Goal: Information Seeking & Learning: Learn about a topic

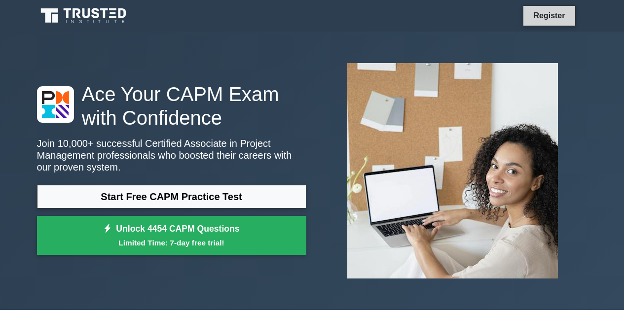
click at [561, 21] on link "Register" at bounding box center [548, 15] width 43 height 12
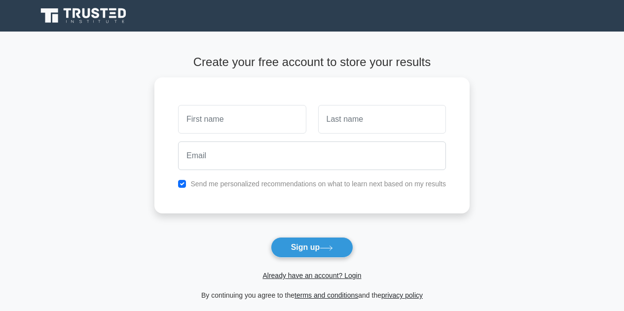
click at [570, 122] on main "Create your free account to store your results Send me personalized recommendat…" at bounding box center [312, 179] width 624 height 294
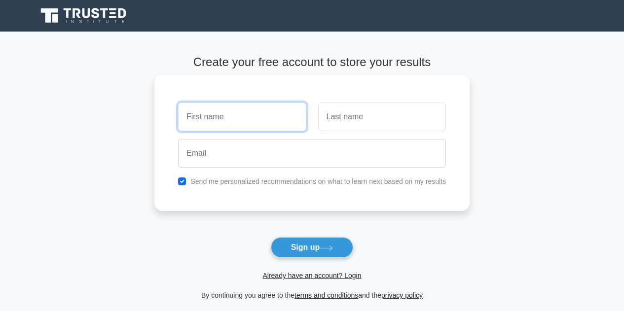
click at [208, 120] on input "text" at bounding box center [242, 117] width 128 height 29
click at [218, 112] on input "[PERSON_NAME]" at bounding box center [242, 117] width 128 height 29
type input "Larissa"
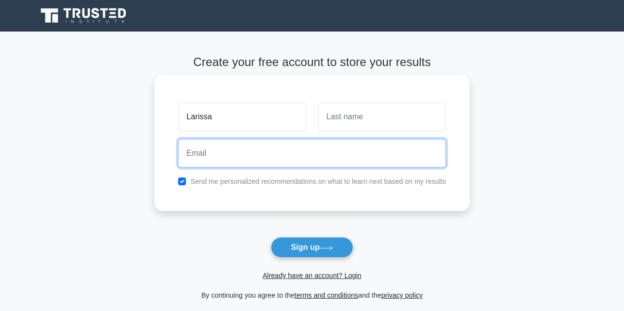
click at [244, 163] on input "email" at bounding box center [312, 153] width 268 height 29
type input "ldollander@gmail.com"
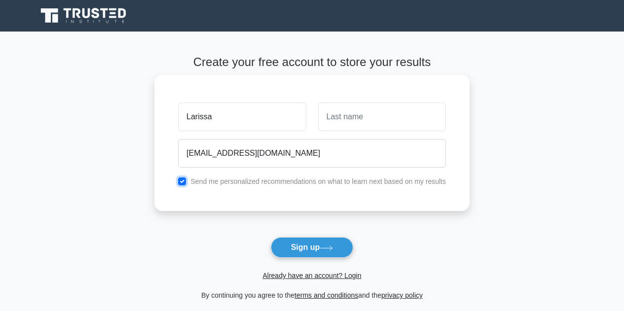
click at [185, 180] on input "checkbox" at bounding box center [182, 182] width 8 height 8
checkbox input "false"
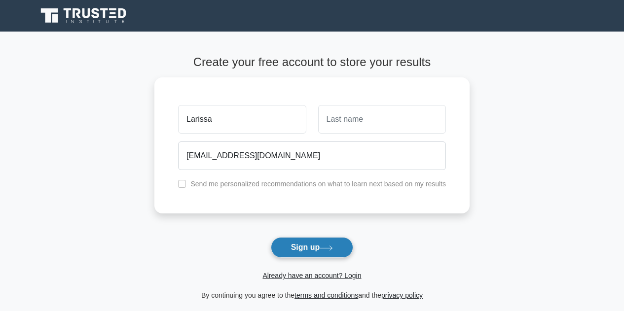
click at [292, 245] on button "Sign up" at bounding box center [312, 247] width 83 height 21
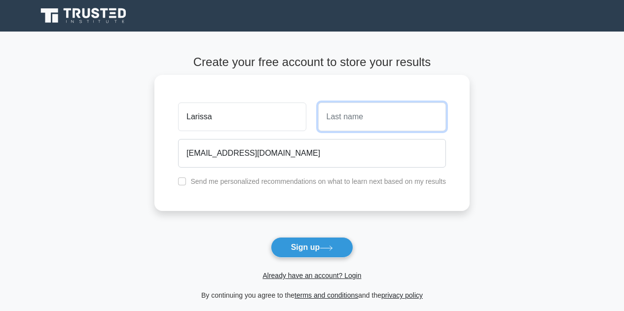
click at [347, 113] on input "text" at bounding box center [382, 117] width 128 height 29
type input "Dollander"
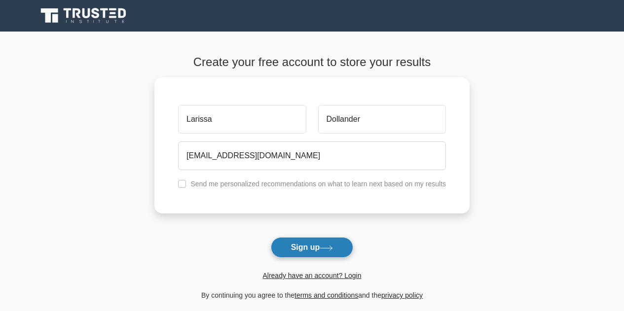
click at [308, 246] on button "Sign up" at bounding box center [312, 247] width 83 height 21
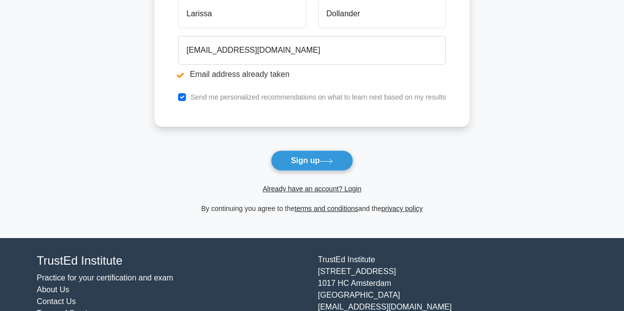
scroll to position [142, 0]
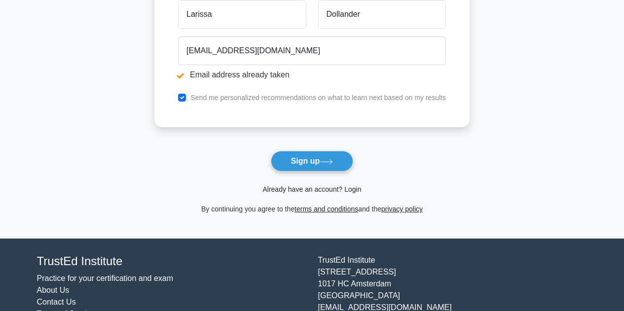
click at [353, 189] on link "Already have an account? Login" at bounding box center [311, 189] width 99 height 8
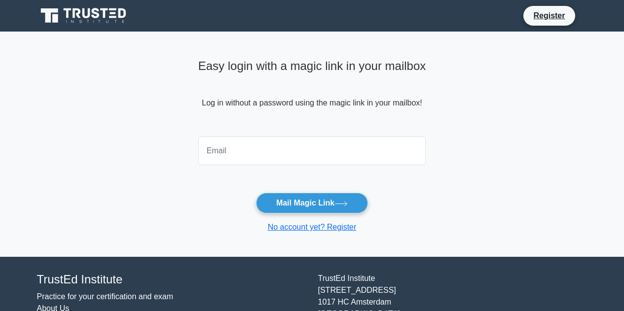
click at [326, 145] on input "email" at bounding box center [312, 151] width 228 height 29
type input "[EMAIL_ADDRESS][DOMAIN_NAME]"
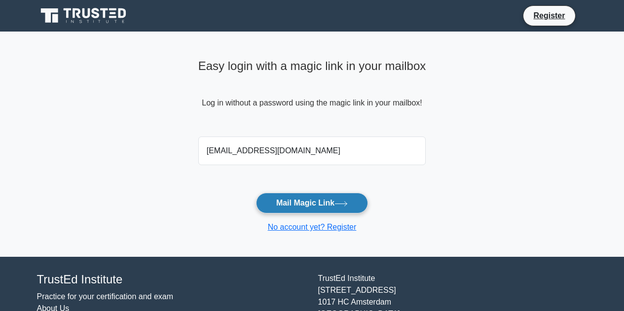
click at [323, 200] on button "Mail Magic Link" at bounding box center [312, 203] width 112 height 21
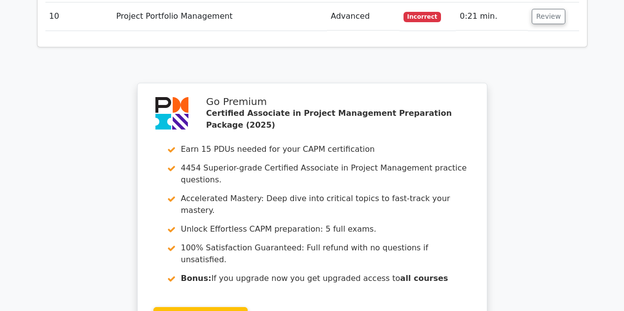
scroll to position [1666, 0]
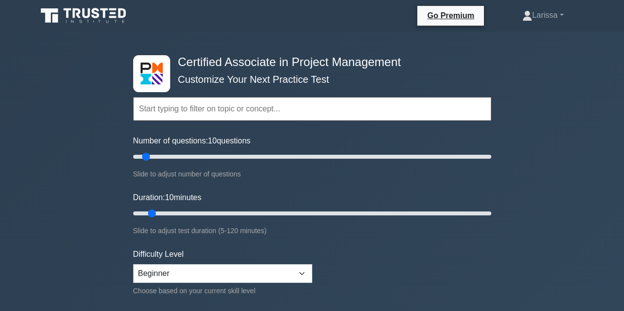
click at [255, 113] on input "text" at bounding box center [312, 109] width 358 height 24
click at [257, 110] on input "text" at bounding box center [312, 109] width 358 height 24
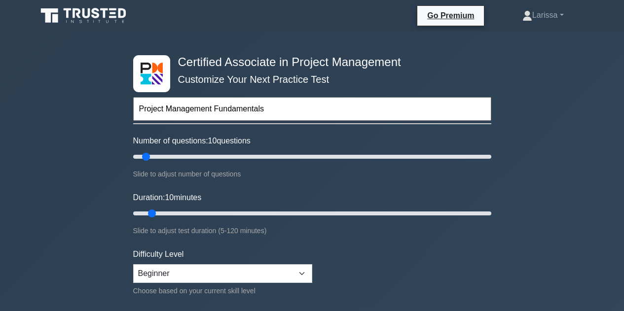
type input "Project Management Fundamentals"
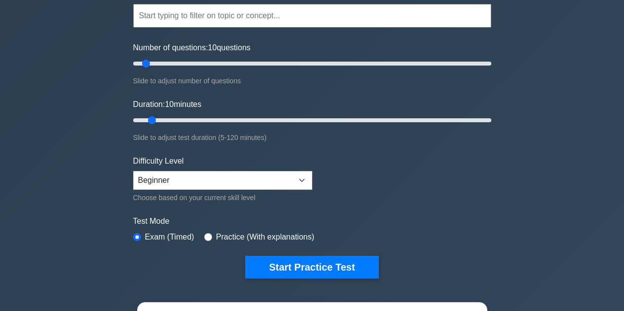
scroll to position [87, 0]
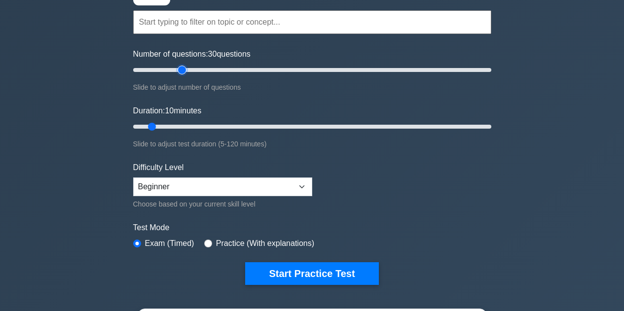
drag, startPoint x: 148, startPoint y: 68, endPoint x: 179, endPoint y: 59, distance: 32.2
type input "30"
click at [179, 64] on input "Number of questions: 30 questions" at bounding box center [312, 70] width 358 height 12
drag, startPoint x: 156, startPoint y: 126, endPoint x: 209, endPoint y: 127, distance: 53.3
type input "30"
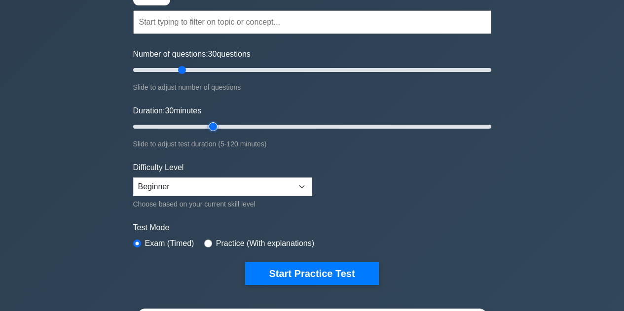
click at [209, 127] on input "Duration: 30 minutes" at bounding box center [312, 127] width 358 height 12
click at [206, 185] on select "Beginner Intermediate Expert" at bounding box center [222, 187] width 179 height 19
click at [133, 178] on select "Beginner Intermediate Expert" at bounding box center [222, 187] width 179 height 19
click at [209, 239] on div "Practice (With explanations)" at bounding box center [259, 244] width 110 height 12
click at [204, 241] on input "radio" at bounding box center [208, 244] width 8 height 8
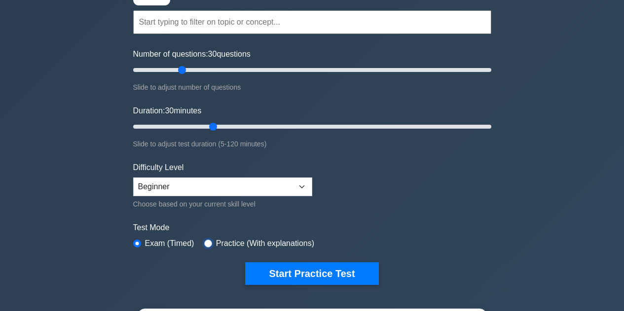
radio input "true"
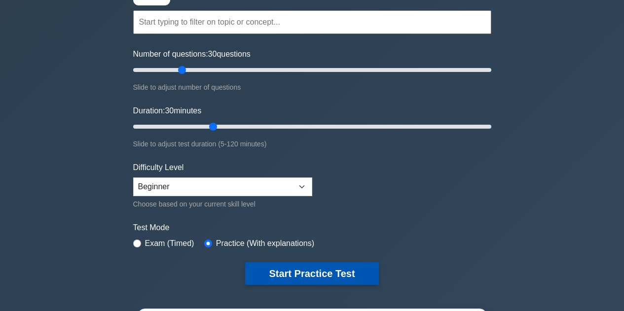
click at [267, 268] on button "Start Practice Test" at bounding box center [311, 273] width 133 height 23
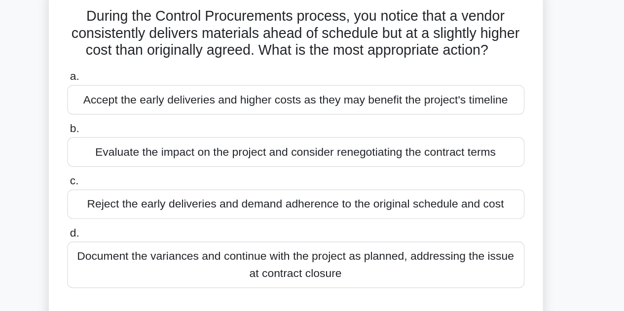
click at [184, 214] on div "Reject the early deliveries and demand adherence to the original schedule and c…" at bounding box center [312, 208] width 320 height 21
click at [152, 196] on input "c. Reject the early deliveries and demand adherence to the original schedule an…" at bounding box center [152, 192] width 0 height 6
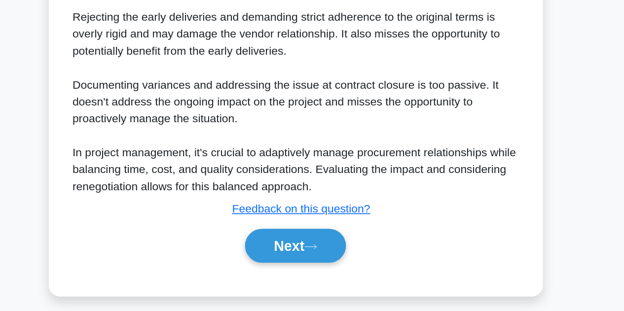
scroll to position [417, 0]
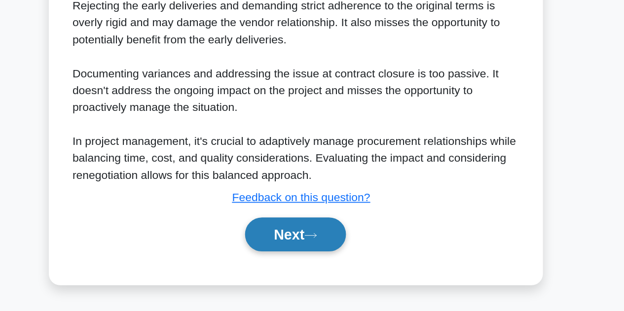
click at [311, 254] on button "Next" at bounding box center [312, 258] width 71 height 24
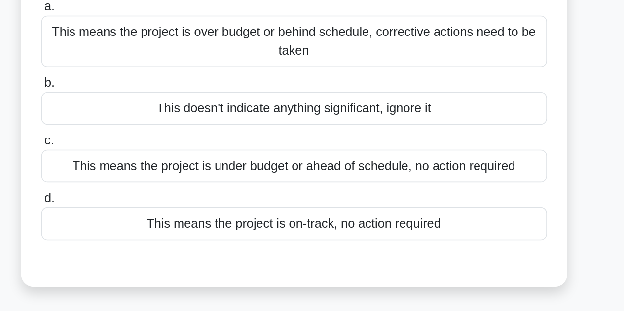
scroll to position [4, 0]
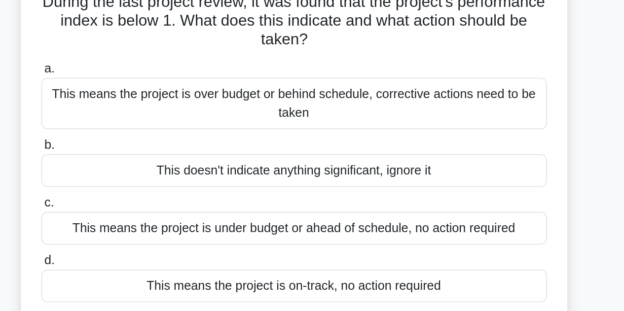
click at [441, 135] on div "This means the project is over budget or behind schedule, corrective actions ne…" at bounding box center [312, 137] width 320 height 33
click at [152, 119] on input "a. This means the project is over budget or behind schedule, corrective actions…" at bounding box center [152, 115] width 0 height 6
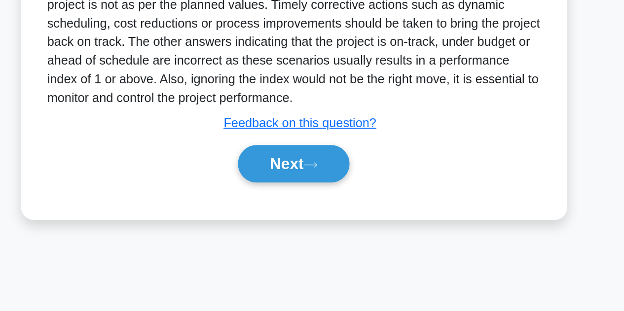
scroll to position [221, 0]
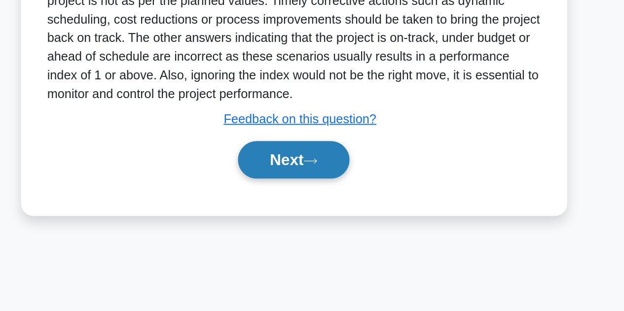
click at [309, 218] on button "Next" at bounding box center [312, 216] width 71 height 24
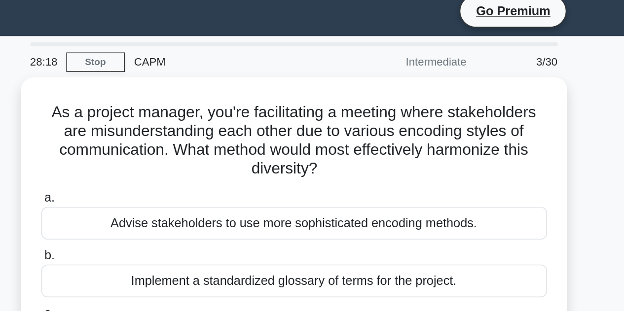
scroll to position [8, 0]
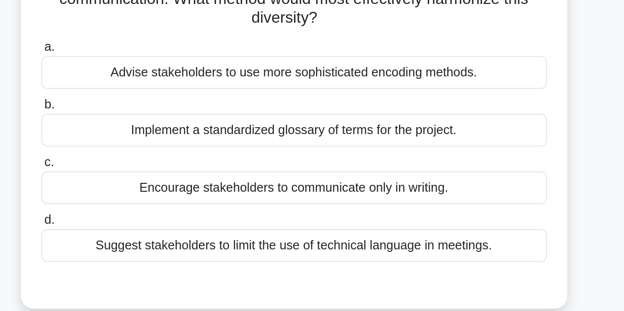
click at [418, 253] on div "Suggest stakeholders to limit the use of technical language in meetings." at bounding box center [312, 249] width 320 height 21
click at [152, 236] on input "d. Suggest stakeholders to limit the use of technical language in meetings." at bounding box center [152, 233] width 0 height 6
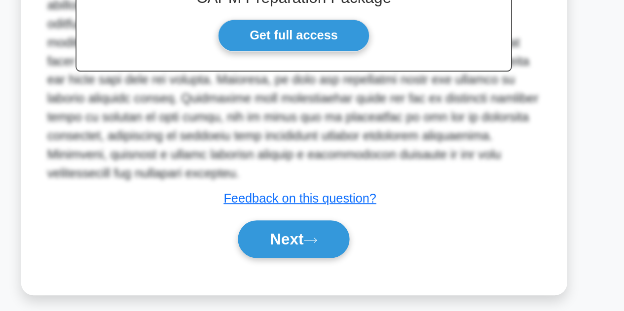
scroll to position [251, 0]
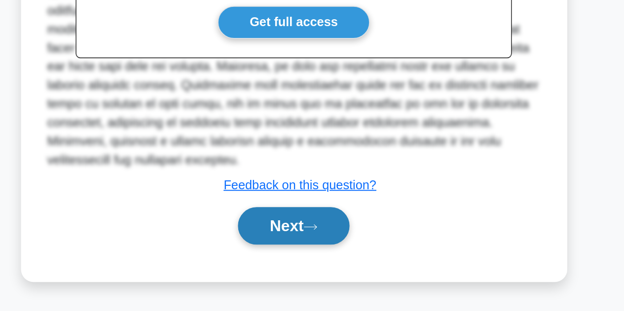
click at [316, 255] on button "Next" at bounding box center [312, 258] width 71 height 24
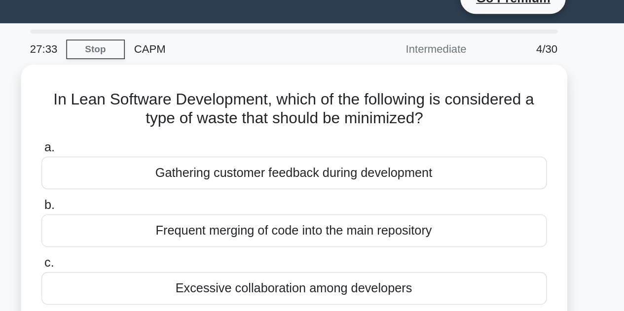
scroll to position [16, 0]
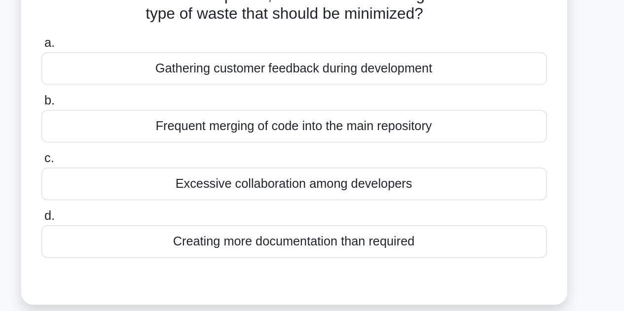
click at [406, 219] on div "Creating more documentation than required" at bounding box center [312, 217] width 320 height 21
click at [152, 205] on input "d. Creating more documentation than required" at bounding box center [152, 201] width 0 height 6
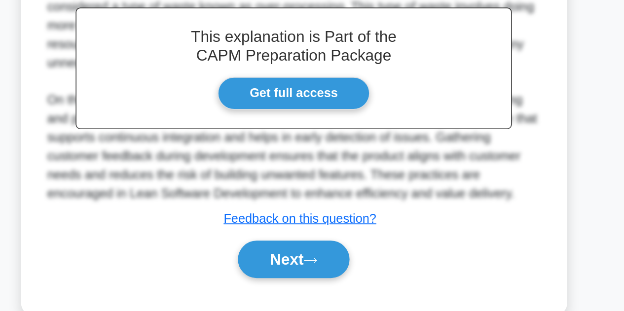
scroll to position [211, 0]
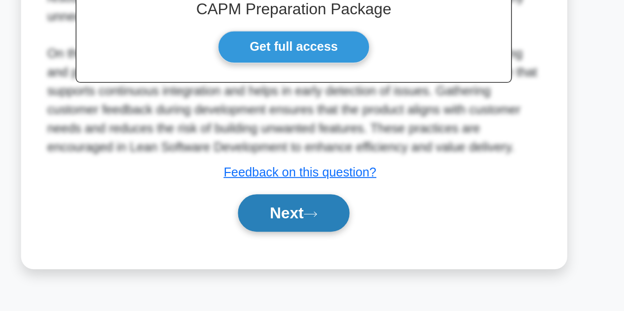
click at [315, 250] on button "Next" at bounding box center [312, 249] width 71 height 24
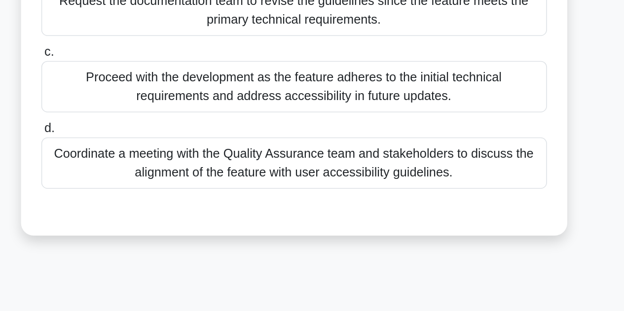
scroll to position [96, 0]
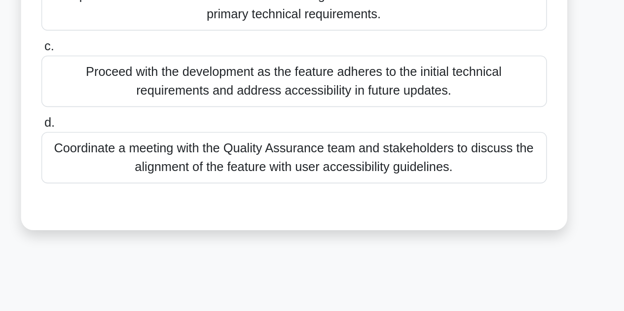
click at [427, 220] on div "Coordinate a meeting with the Quality Assurance team and stakeholders to discus…" at bounding box center [312, 214] width 320 height 33
click at [152, 195] on input "d. Coordinate a meeting with the Quality Assurance team and stakeholders to dis…" at bounding box center [152, 192] width 0 height 6
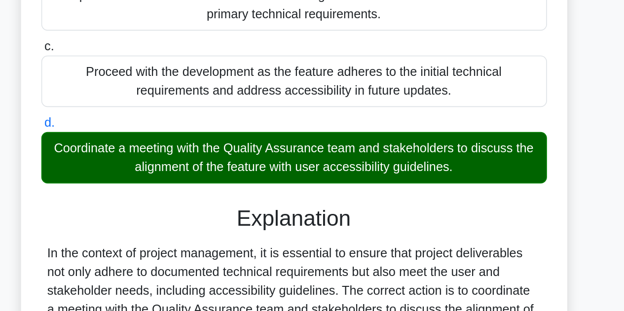
click at [409, 218] on div "Coordinate a meeting with the Quality Assurance team and stakeholders to discus…" at bounding box center [312, 214] width 320 height 33
click at [152, 195] on input "d. Coordinate a meeting with the Quality Assurance team and stakeholders to dis…" at bounding box center [152, 192] width 0 height 6
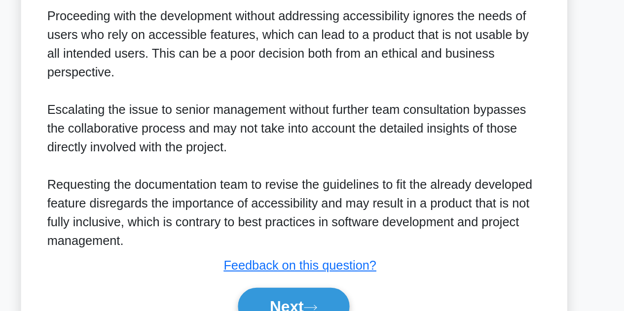
scroll to position [404, 0]
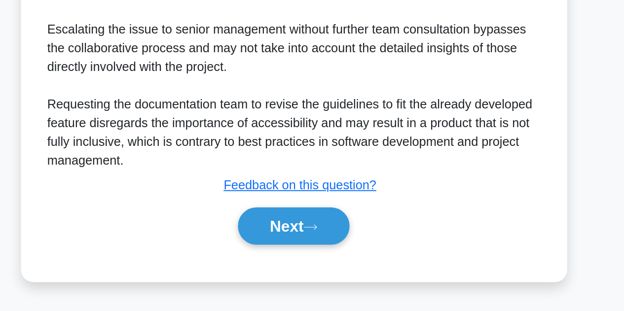
click at [395, 221] on div "In the context of project management, it is essential to ensure that project de…" at bounding box center [312, 92] width 312 height 260
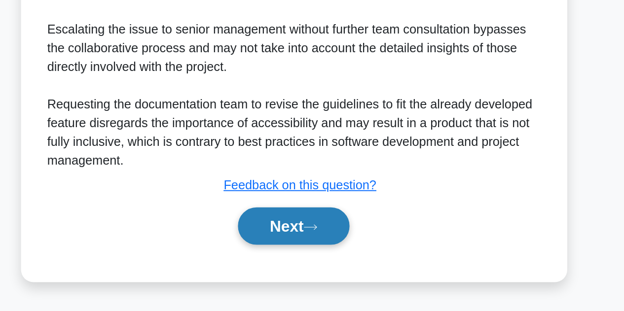
click at [318, 257] on button "Next" at bounding box center [312, 258] width 71 height 24
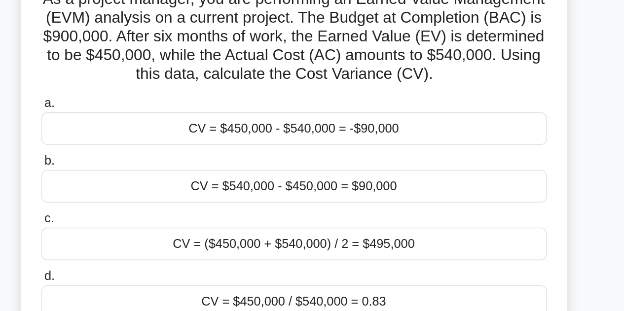
scroll to position [0, 0]
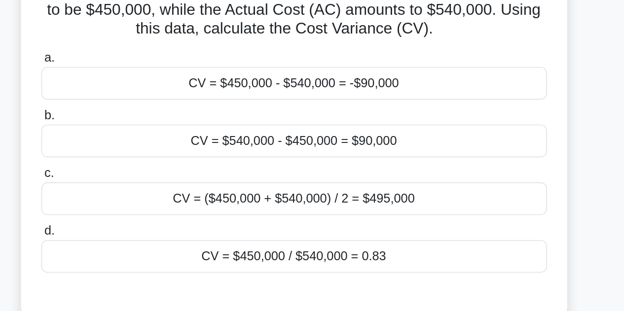
click at [409, 170] on div "CV = $450,000 - $540,000 = -$90,000" at bounding box center [312, 159] width 320 height 21
click at [152, 147] on input "a. CV = $450,000 - $540,000 = -$90,000" at bounding box center [152, 143] width 0 height 6
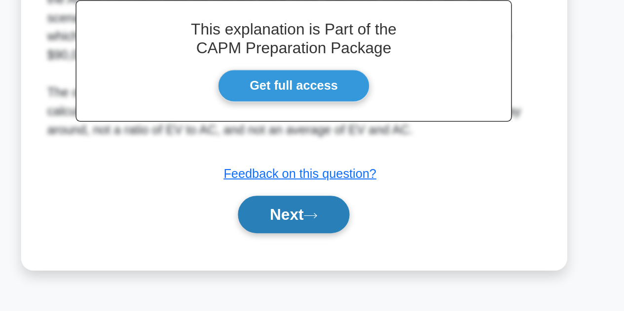
click at [314, 259] on button "Next" at bounding box center [312, 250] width 71 height 24
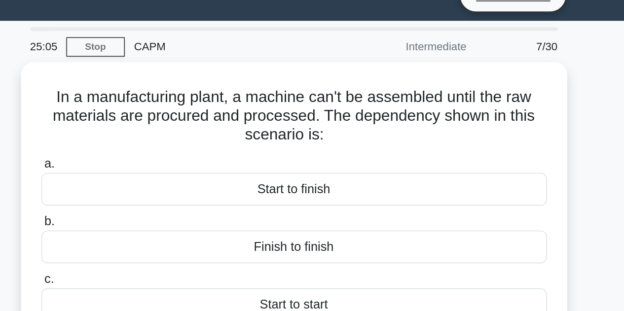
scroll to position [18, 0]
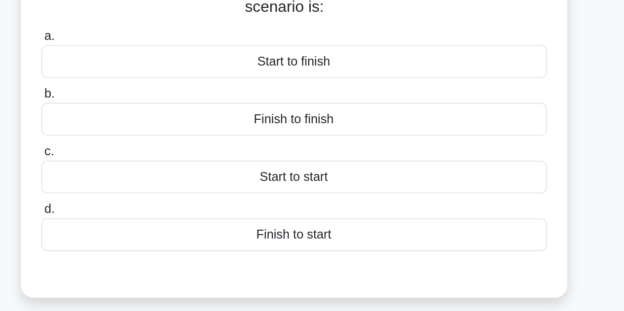
click at [353, 231] on div "Finish to start" at bounding box center [312, 227] width 320 height 21
click at [152, 215] on input "d. Finish to start" at bounding box center [152, 211] width 0 height 6
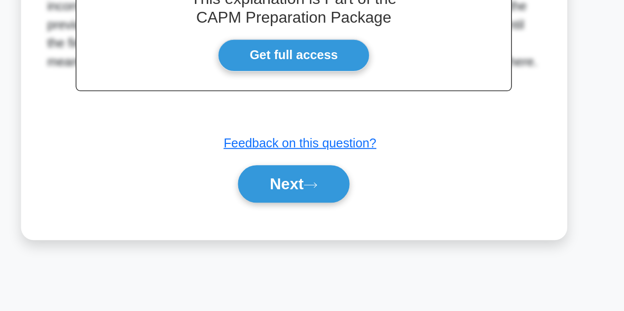
scroll to position [222, 0]
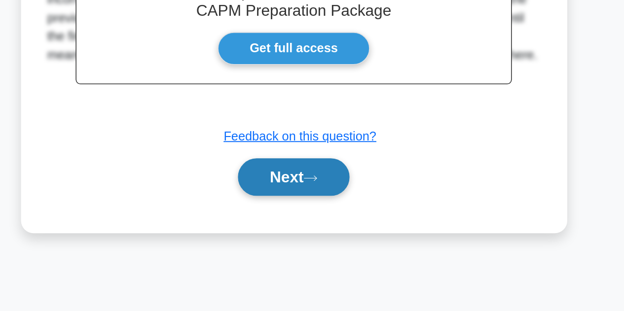
click at [315, 229] on button "Next" at bounding box center [312, 227] width 71 height 24
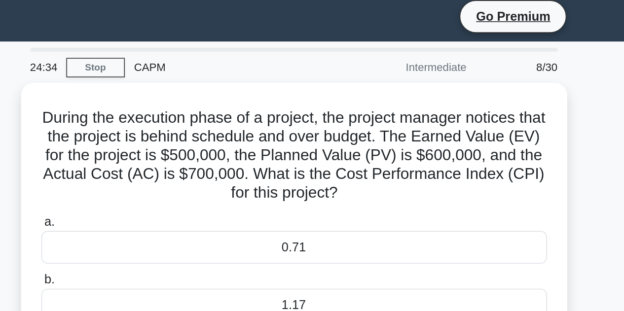
scroll to position [5, 0]
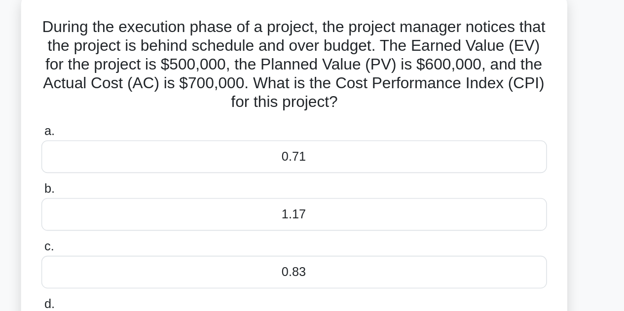
click at [408, 160] on div "0.71" at bounding box center [312, 154] width 320 height 21
click at [152, 141] on input "a. 0.71" at bounding box center [152, 138] width 0 height 6
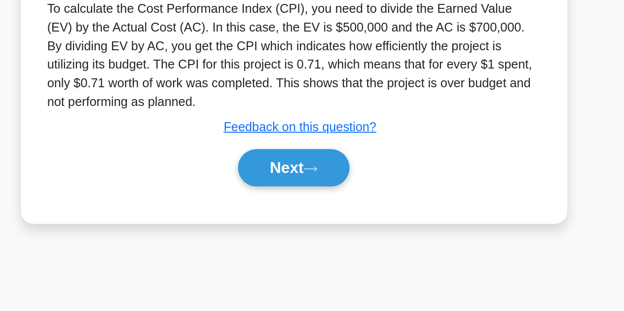
scroll to position [222, 0]
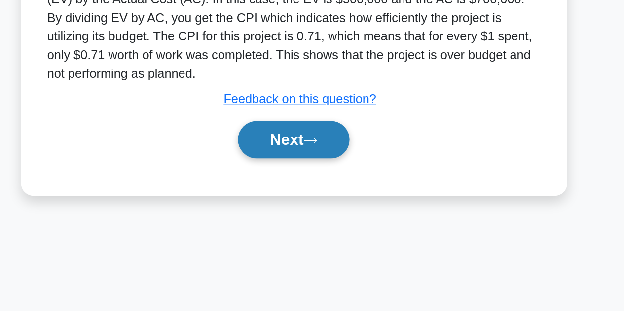
click at [314, 207] on button "Next" at bounding box center [312, 203] width 71 height 24
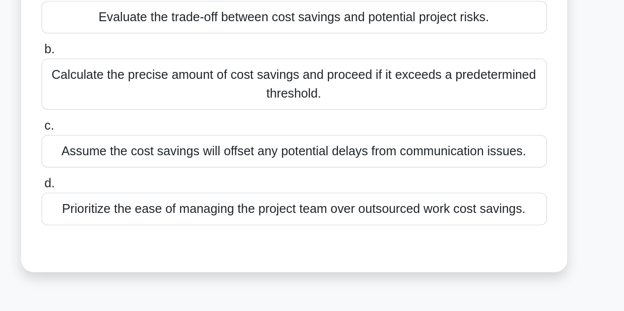
scroll to position [28, 0]
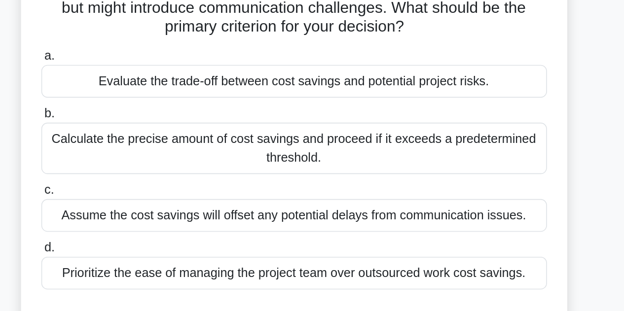
click at [424, 123] on div "Evaluate the trade-off between cost savings and potential project risks." at bounding box center [312, 120] width 320 height 21
click at [152, 107] on input "a. Evaluate the trade-off between cost savings and potential project risks." at bounding box center [152, 104] width 0 height 6
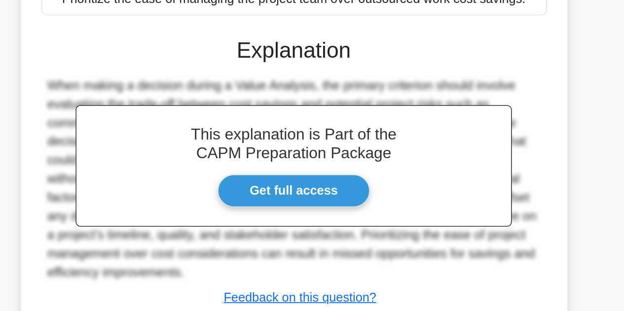
scroll to position [226, 0]
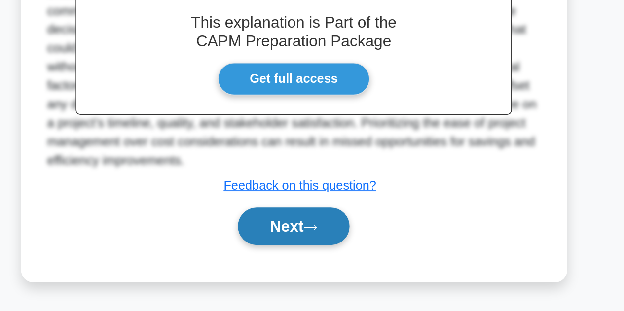
click at [312, 259] on button "Next" at bounding box center [312, 258] width 71 height 24
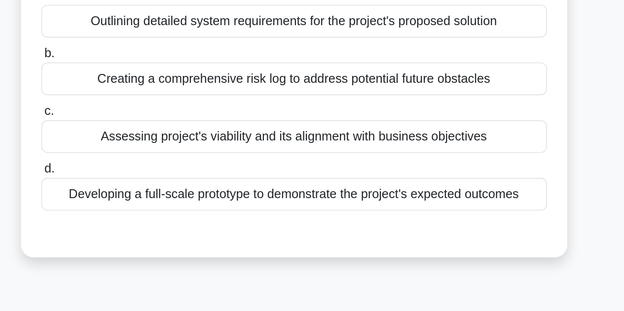
scroll to position [11, 0]
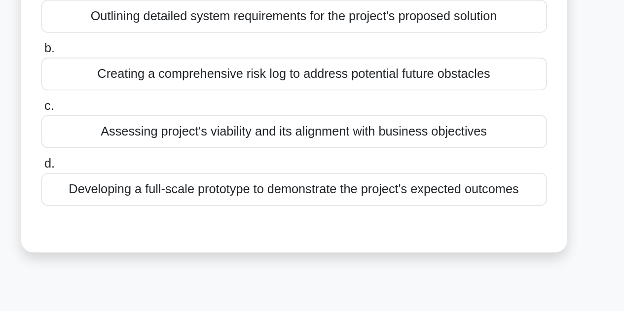
click at [424, 202] on div "Assessing project's viability and its alignment with business objectives" at bounding box center [312, 197] width 320 height 21
click at [152, 185] on input "c. Assessing project's viability and its alignment with business objectives" at bounding box center [152, 182] width 0 height 6
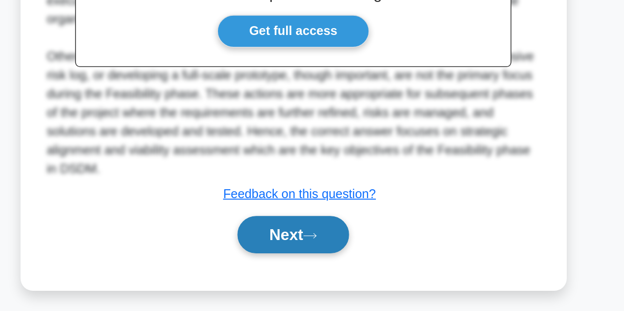
click at [311, 264] on button "Next" at bounding box center [312, 263] width 71 height 24
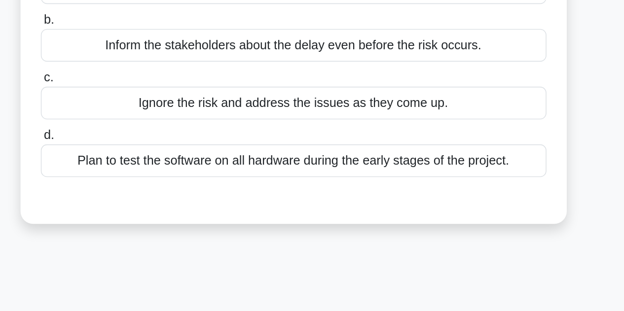
scroll to position [32, 0]
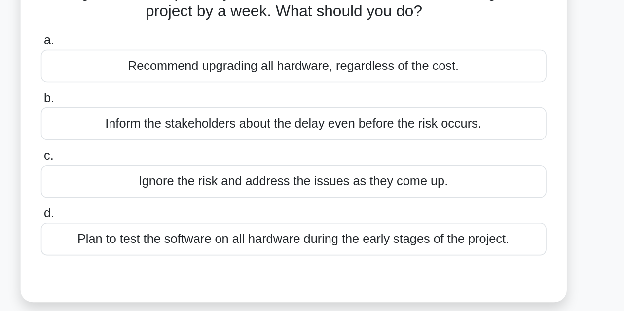
click at [440, 141] on div "Inform the stakeholders about the delay even before the risk occurs." at bounding box center [312, 140] width 320 height 21
click at [152, 128] on input "b. Inform the stakeholders about the delay even before the risk occurs." at bounding box center [152, 124] width 0 height 6
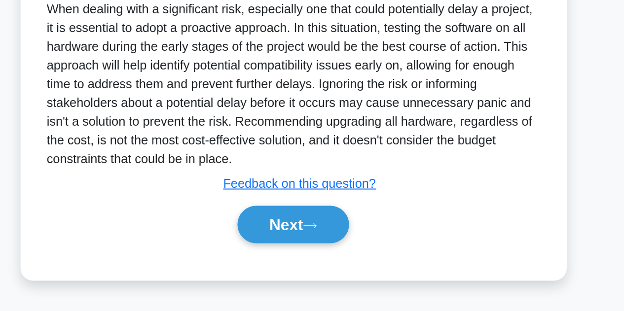
scroll to position [182, 0]
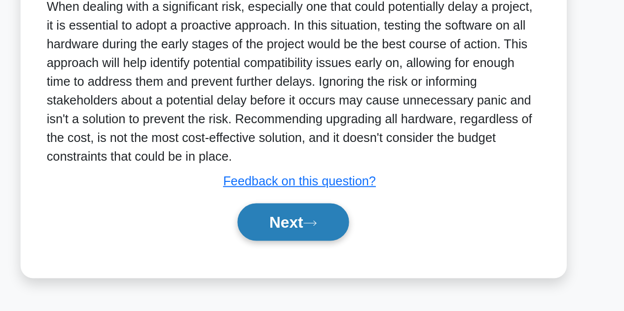
click at [318, 257] on button "Next" at bounding box center [312, 255] width 71 height 24
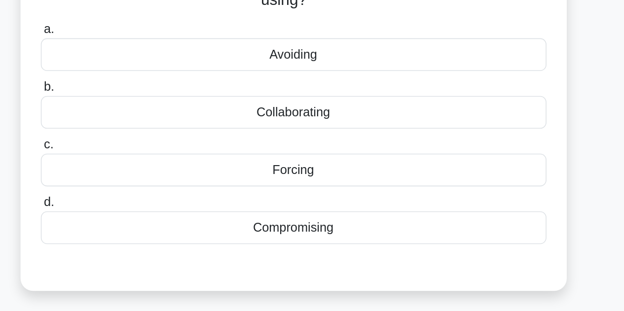
scroll to position [14, 0]
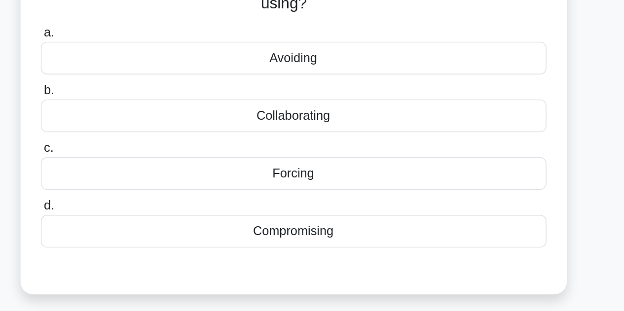
click at [353, 261] on div "Compromising" at bounding box center [312, 255] width 320 height 21
click at [152, 242] on input "d. Compromising" at bounding box center [152, 239] width 0 height 6
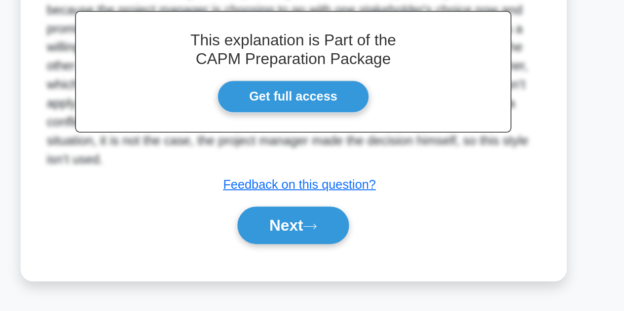
scroll to position [217, 0]
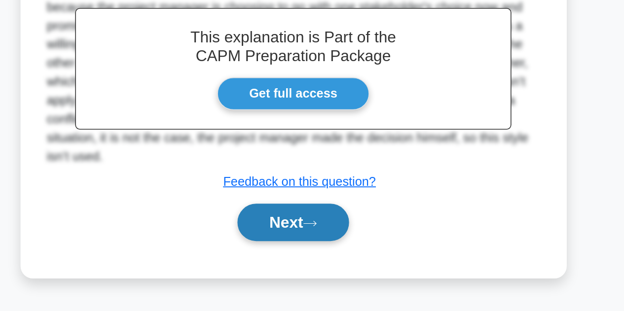
click at [314, 259] on button "Next" at bounding box center [312, 255] width 71 height 24
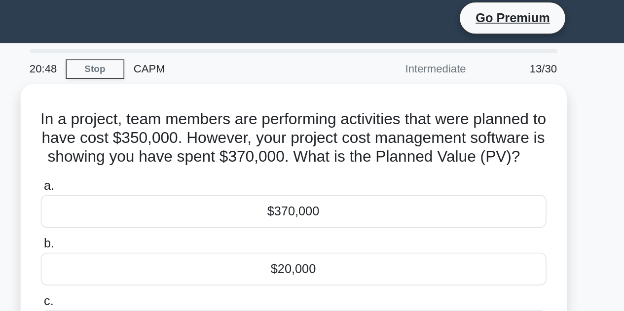
scroll to position [0, 0]
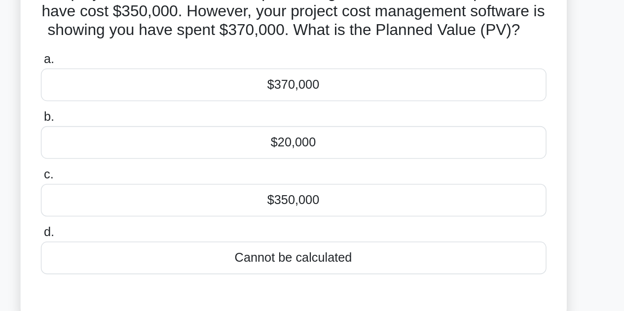
click at [345, 219] on div "$350,000" at bounding box center [312, 208] width 320 height 21
click at [152, 196] on input "c. $350,000" at bounding box center [152, 192] width 0 height 6
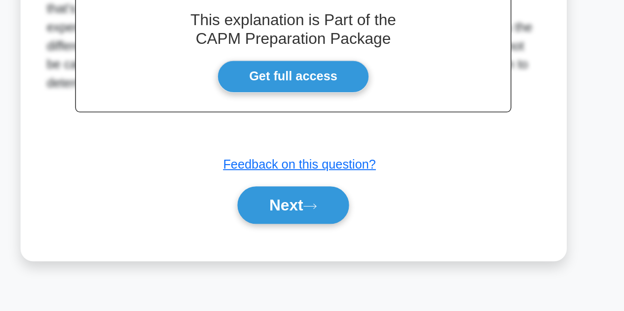
scroll to position [205, 0]
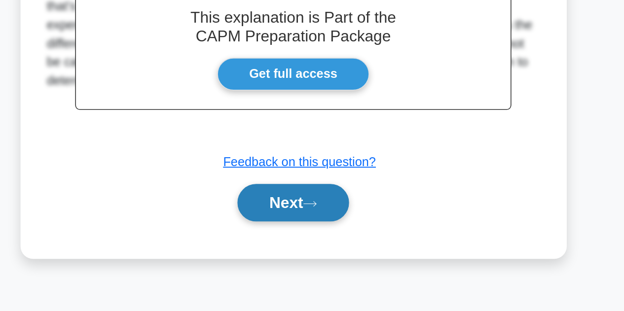
click at [315, 255] on button "Next" at bounding box center [312, 243] width 71 height 24
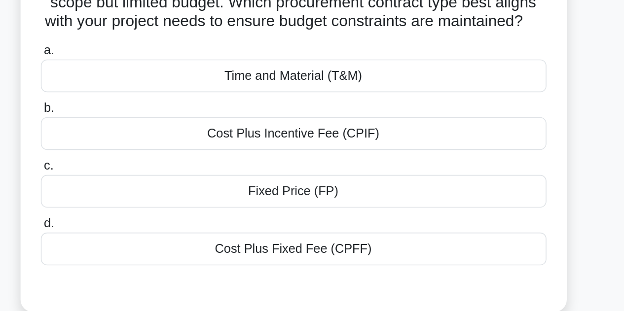
scroll to position [0, 0]
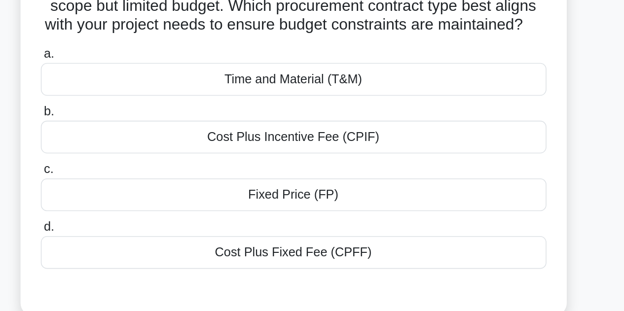
click at [390, 146] on div "Time and Material (T&M)" at bounding box center [312, 135] width 320 height 21
click at [152, 123] on input "a. Time and Material (T&M)" at bounding box center [152, 119] width 0 height 6
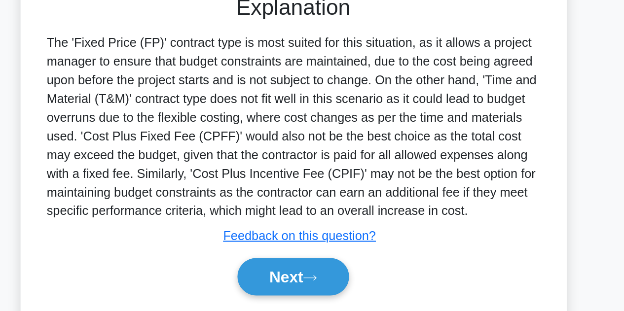
scroll to position [222, 0]
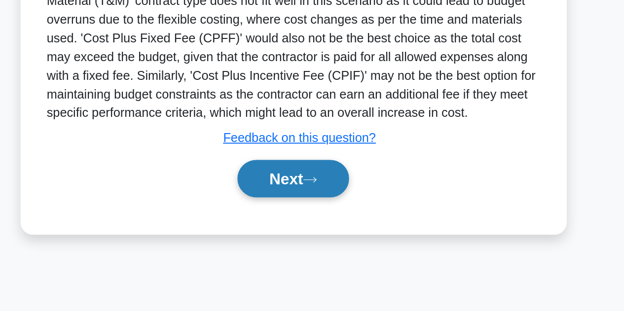
click at [309, 239] on button "Next" at bounding box center [312, 228] width 71 height 24
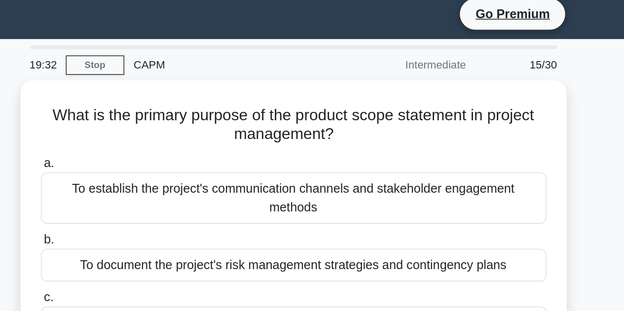
scroll to position [6, 0]
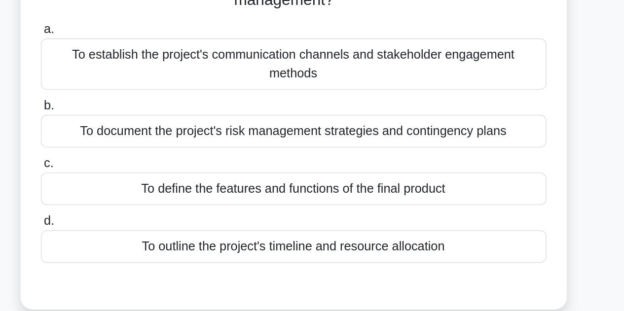
click at [408, 205] on div "To define the features and functions of the final product" at bounding box center [312, 202] width 320 height 21
click at [152, 190] on input "c. To define the features and functions of the final product" at bounding box center [152, 187] width 0 height 6
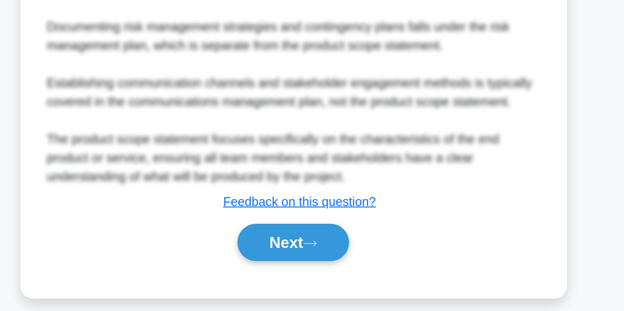
scroll to position [321, 0]
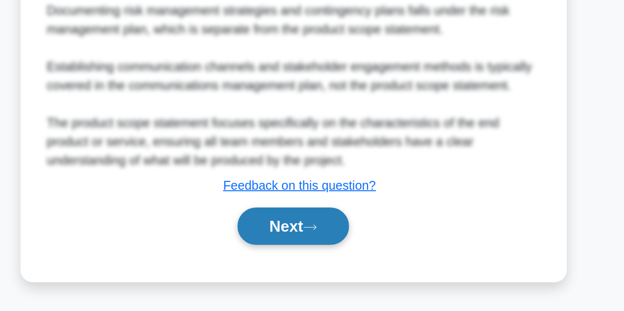
click at [306, 258] on button "Next" at bounding box center [312, 258] width 71 height 24
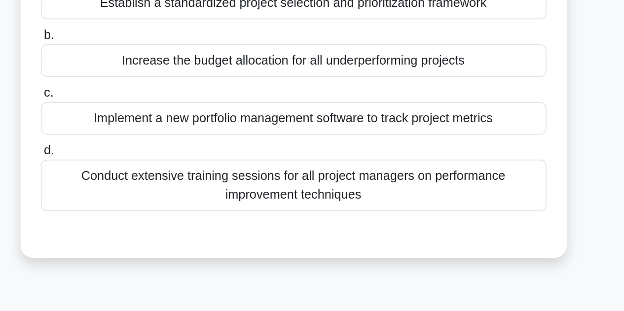
scroll to position [23, 0]
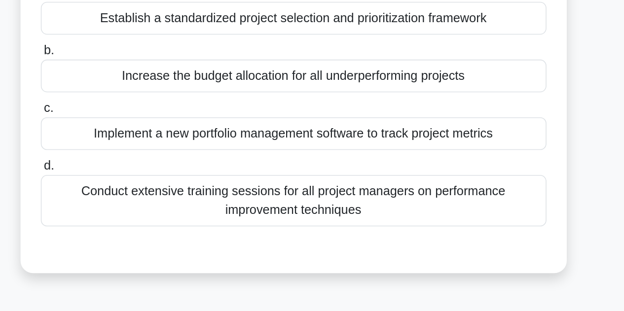
click at [416, 232] on div "Conduct extensive training sessions for all project managers on performance imp…" at bounding box center [312, 228] width 320 height 33
click at [152, 210] on input "d. Conduct extensive training sessions for all project managers on performance …" at bounding box center [152, 206] width 0 height 6
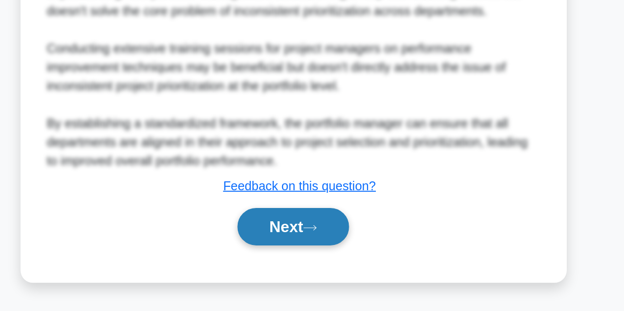
click at [303, 262] on button "Next" at bounding box center [312, 258] width 71 height 24
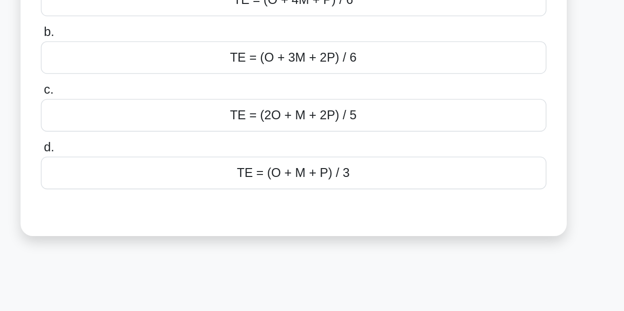
scroll to position [60, 0]
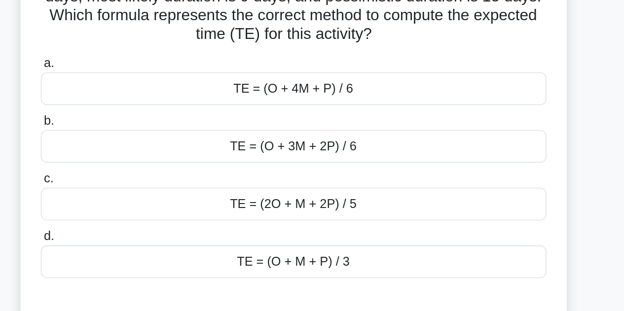
click at [387, 185] on div "TE = (2O + M + 2P) / 5" at bounding box center [312, 184] width 320 height 21
click at [152, 171] on input "c. TE = (2O + M + 2P) / 5" at bounding box center [152, 168] width 0 height 6
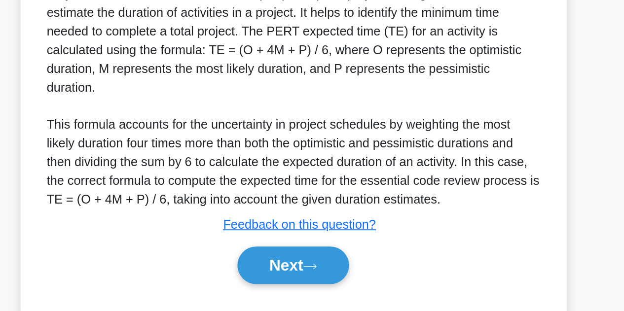
scroll to position [251, 0]
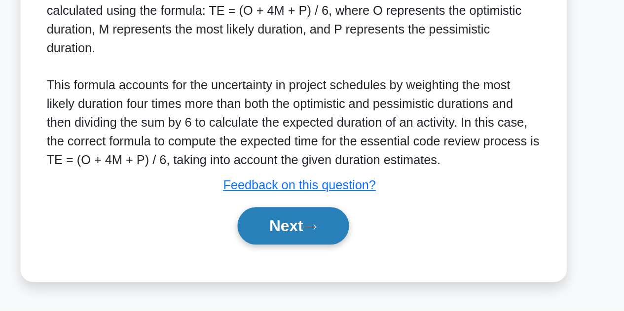
click at [313, 262] on button "Next" at bounding box center [312, 258] width 71 height 24
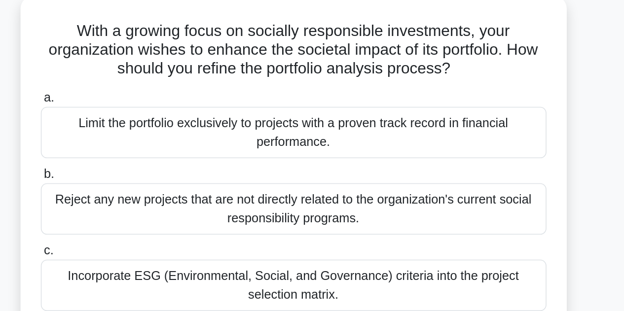
scroll to position [45, 0]
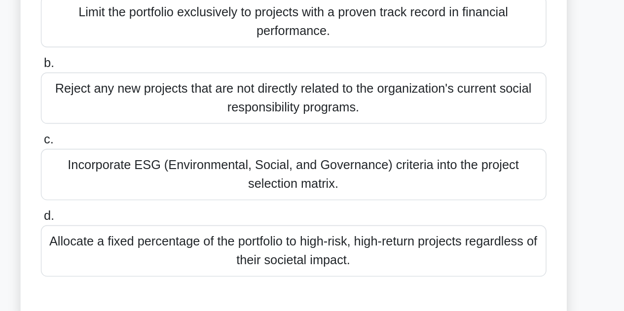
click at [435, 149] on div "Reject any new projects that are not directly related to the organization's cur…" at bounding box center [312, 145] width 320 height 33
click at [152, 126] on input "b. Reject any new projects that are not directly related to the organization's …" at bounding box center [152, 123] width 0 height 6
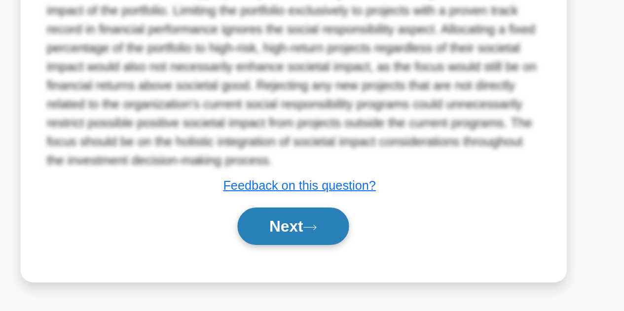
click at [311, 255] on button "Next" at bounding box center [312, 258] width 71 height 24
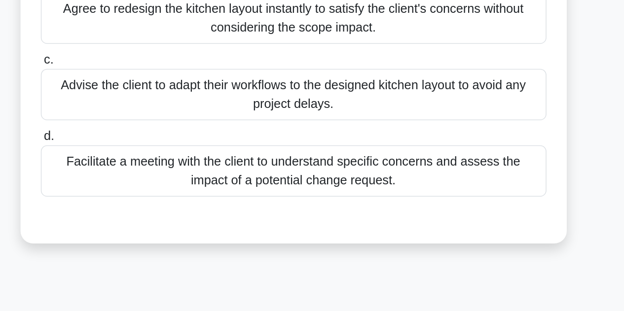
scroll to position [91, 0]
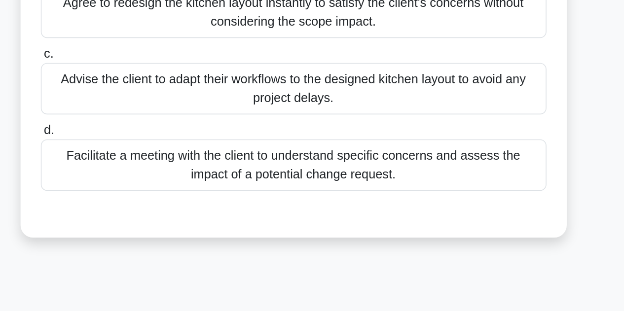
click at [408, 220] on div "Facilitate a meeting with the client to understand specific concerns and assess…" at bounding box center [312, 219] width 320 height 33
click at [152, 200] on input "d. Facilitate a meeting with the client to understand specific concerns and ass…" at bounding box center [152, 197] width 0 height 6
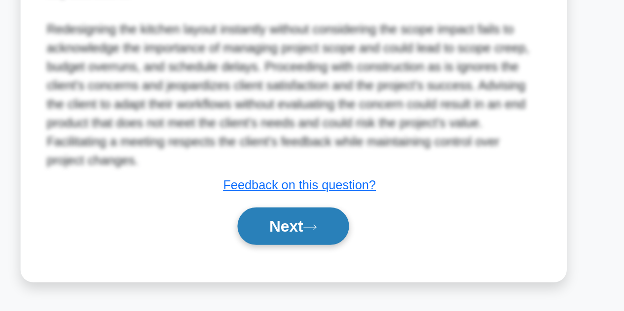
click at [309, 258] on button "Next" at bounding box center [312, 258] width 71 height 24
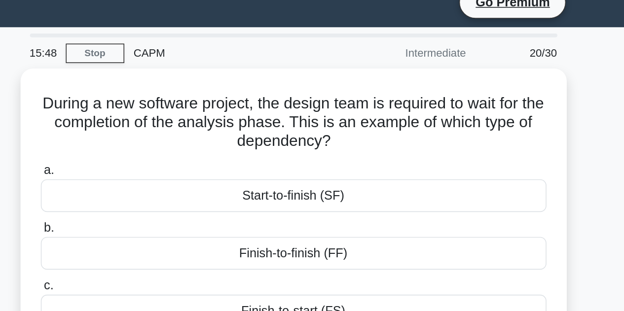
scroll to position [0, 0]
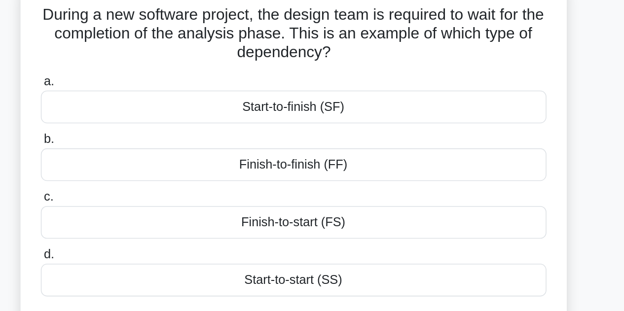
click at [343, 212] on div "Finish-to-start (FS)" at bounding box center [312, 208] width 320 height 21
click at [152, 196] on input "c. Finish-to-start (FS)" at bounding box center [152, 192] width 0 height 6
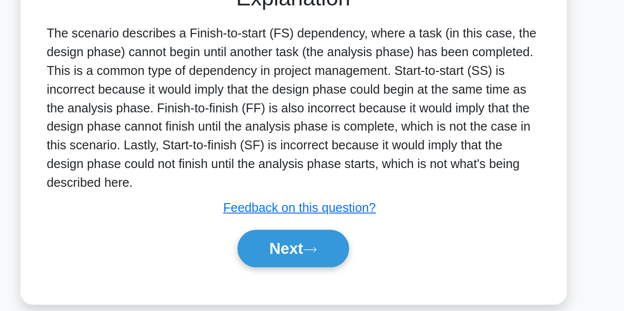
scroll to position [222, 0]
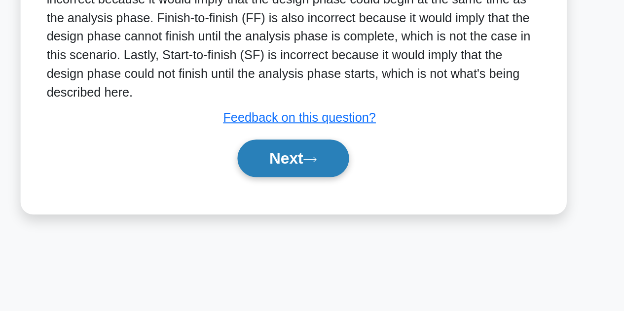
click at [306, 223] on button "Next" at bounding box center [312, 215] width 71 height 24
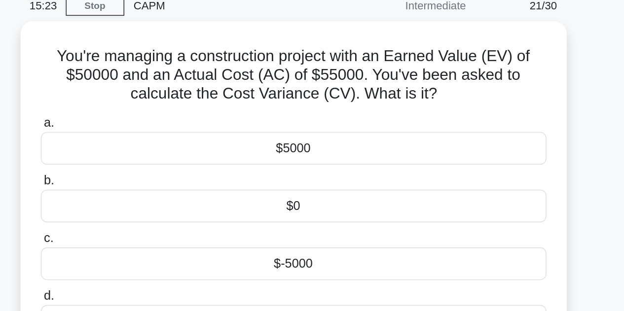
scroll to position [0, 0]
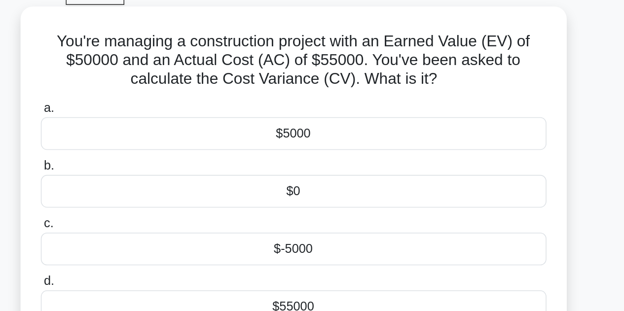
click at [404, 143] on div "$5000" at bounding box center [312, 135] width 320 height 21
click at [152, 123] on input "a. $5000" at bounding box center [152, 119] width 0 height 6
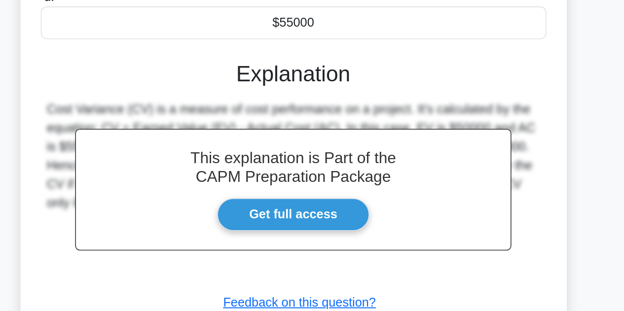
scroll to position [222, 0]
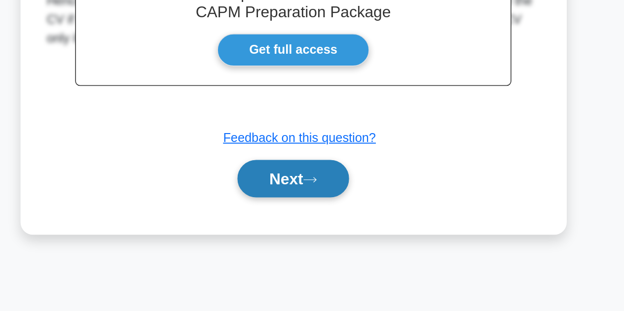
click at [311, 230] on button "Next" at bounding box center [312, 228] width 71 height 24
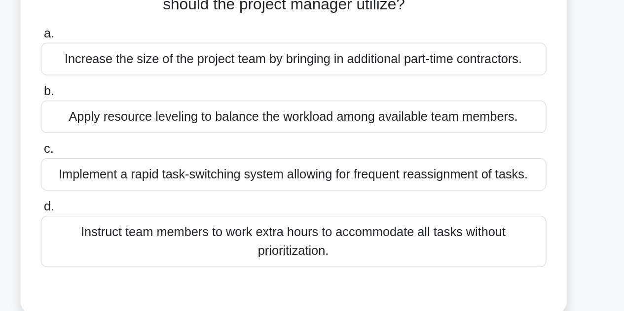
scroll to position [10, 0]
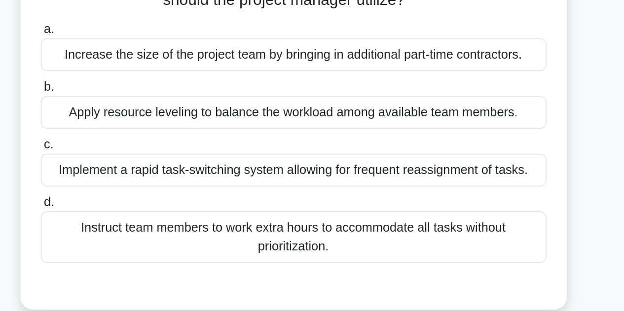
click at [436, 227] on div "Implement a rapid task-switching system allowing for frequent reassignment of t…" at bounding box center [312, 222] width 320 height 21
click at [152, 209] on input "c. Implement a rapid task-switching system allowing for frequent reassignment o…" at bounding box center [152, 206] width 0 height 6
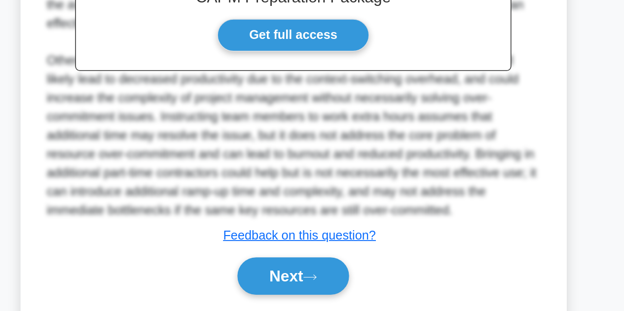
scroll to position [298, 0]
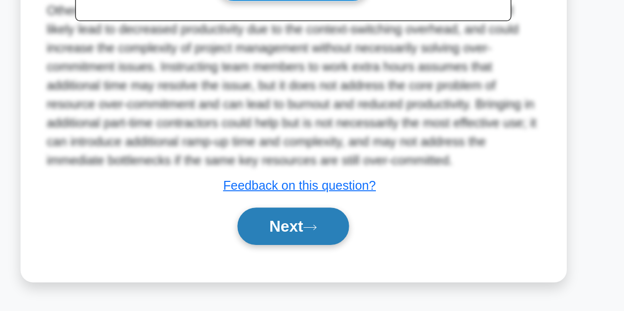
click at [308, 259] on button "Next" at bounding box center [312, 258] width 71 height 24
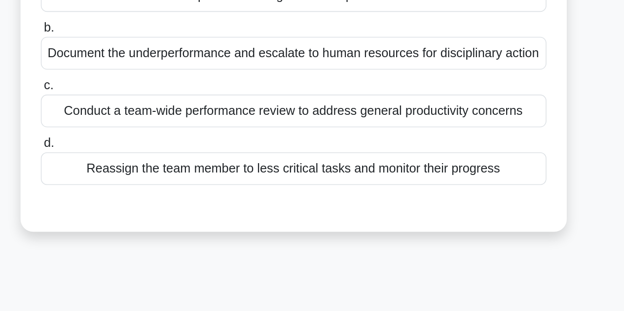
scroll to position [15, 0]
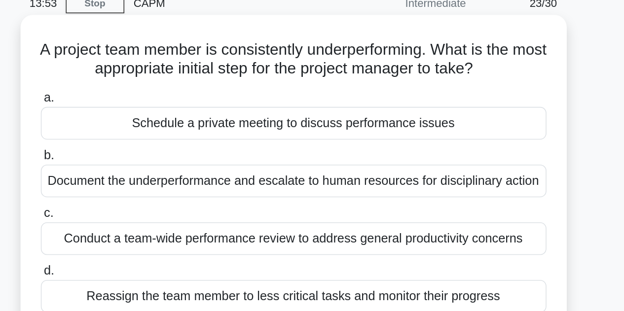
click at [401, 111] on div "Schedule a private meeting to discuss performance issues" at bounding box center [312, 108] width 320 height 21
click at [152, 96] on input "a. Schedule a private meeting to discuss performance issues" at bounding box center [152, 92] width 0 height 6
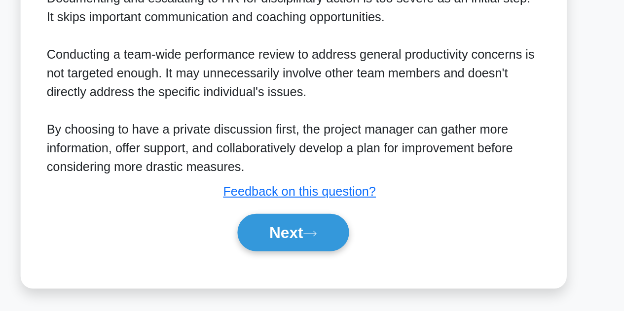
scroll to position [392, 0]
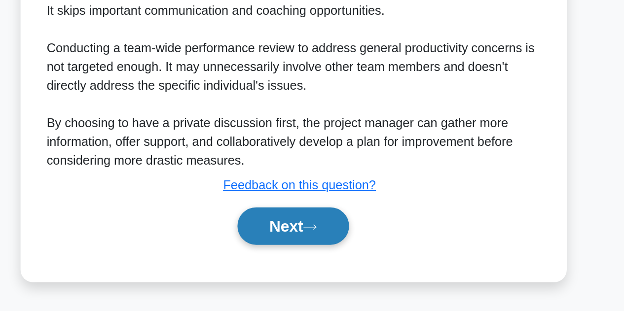
click at [313, 261] on button "Next" at bounding box center [312, 258] width 71 height 24
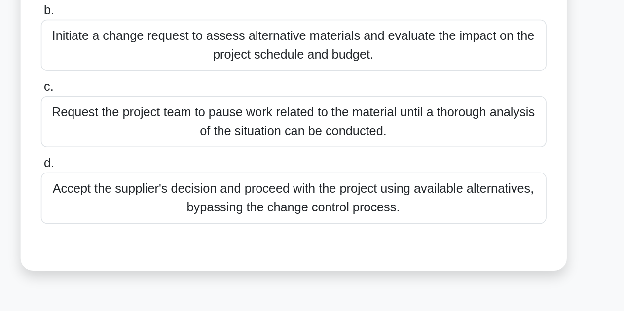
scroll to position [62, 0]
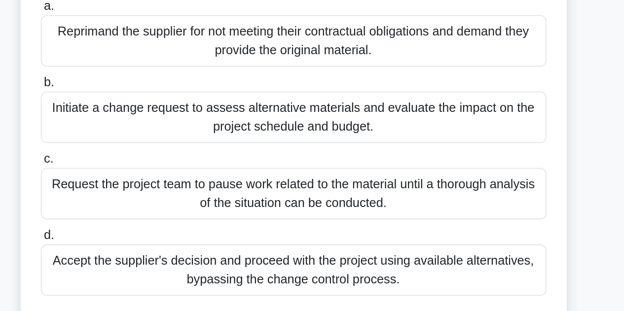
click at [406, 147] on div "Initiate a change request to assess alternative materials and evaluate the impa…" at bounding box center [312, 140] width 320 height 33
click at [152, 121] on input "b. Initiate a change request to assess alternative materials and evaluate the i…" at bounding box center [152, 118] width 0 height 6
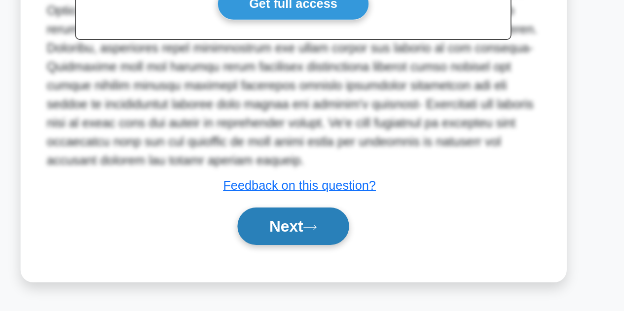
click at [308, 258] on button "Next" at bounding box center [312, 258] width 71 height 24
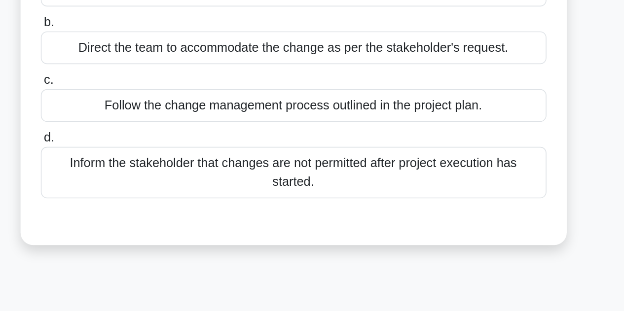
scroll to position [30, 0]
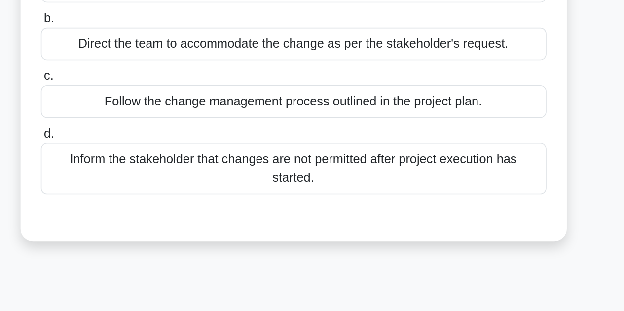
click at [412, 224] on div "Inform the stakeholder that changes are not permitted after project execution h…" at bounding box center [312, 221] width 320 height 33
click at [152, 202] on input "d. Inform the stakeholder that changes are not permitted after project executio…" at bounding box center [152, 199] width 0 height 6
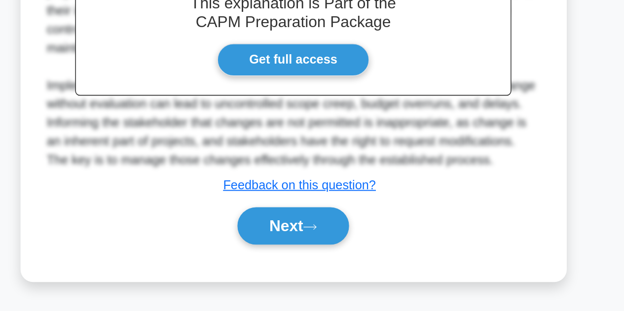
scroll to position [234, 0]
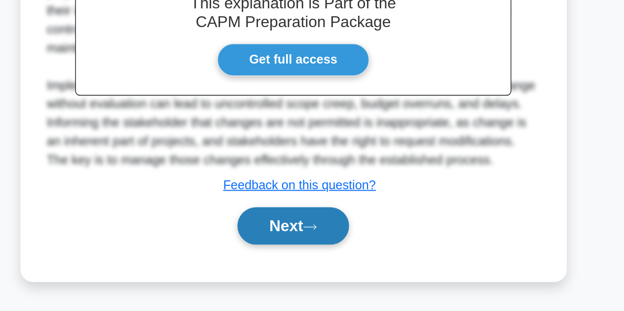
click at [305, 266] on button "Next" at bounding box center [312, 258] width 71 height 24
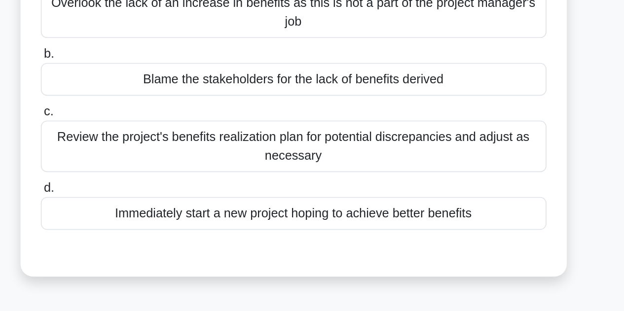
scroll to position [22, 0]
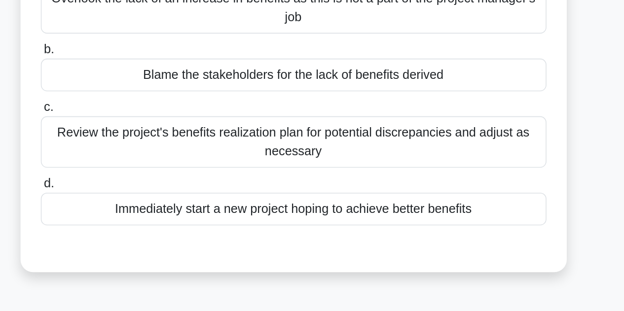
click at [422, 207] on div "Review the project's benefits realization plan for potential discrepancies and …" at bounding box center [312, 204] width 320 height 33
click at [152, 185] on input "c. Review the project's benefits realization plan for potential discrepancies a…" at bounding box center [152, 182] width 0 height 6
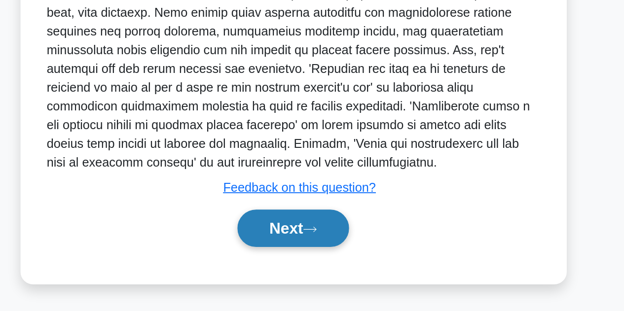
click at [304, 254] on button "Next" at bounding box center [312, 258] width 71 height 24
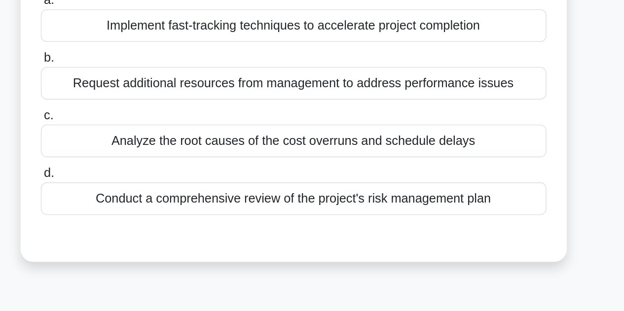
scroll to position [22, 0]
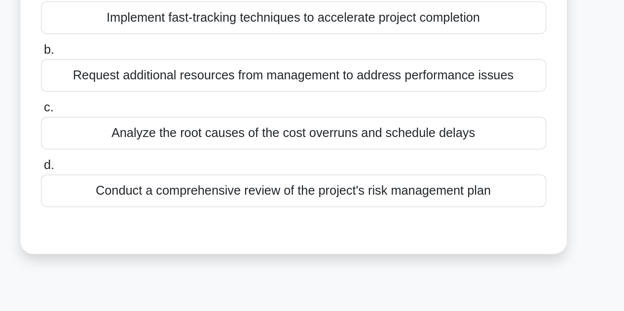
click at [410, 205] on div "Analyze the root causes of the cost overruns and schedule delays" at bounding box center [312, 198] width 320 height 21
click at [152, 186] on input "c. Analyze the root causes of the cost overruns and schedule delays" at bounding box center [152, 183] width 0 height 6
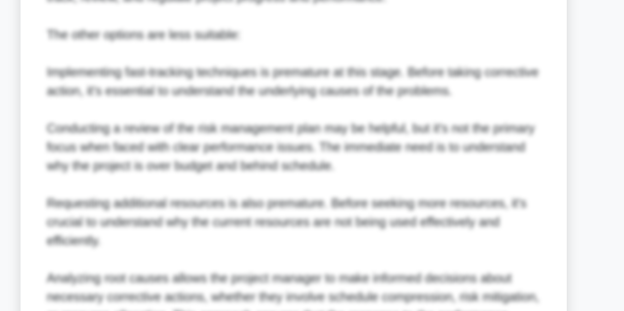
scroll to position [371, 0]
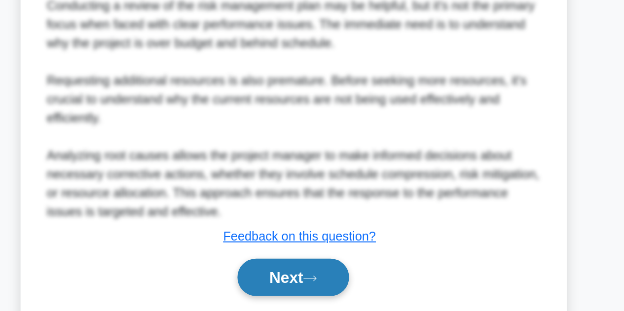
click at [305, 289] on button "Next" at bounding box center [312, 290] width 71 height 24
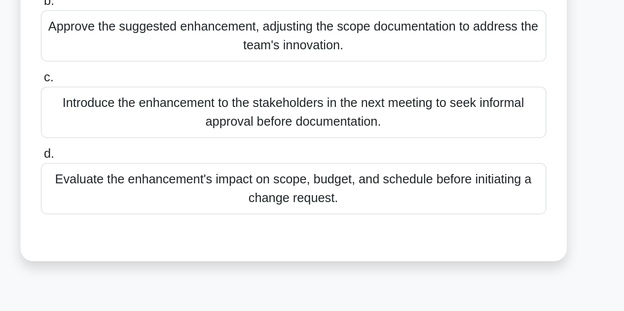
scroll to position [80, 0]
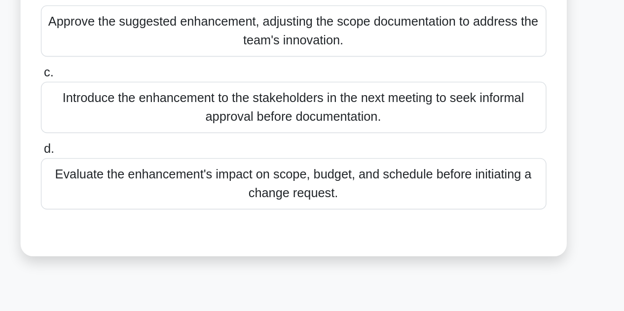
click at [423, 235] on div "Evaluate the enhancement's impact on scope, budget, and schedule before initiat…" at bounding box center [312, 230] width 320 height 33
click at [152, 212] on input "d. Evaluate the enhancement's impact on scope, budget, and schedule before init…" at bounding box center [152, 208] width 0 height 6
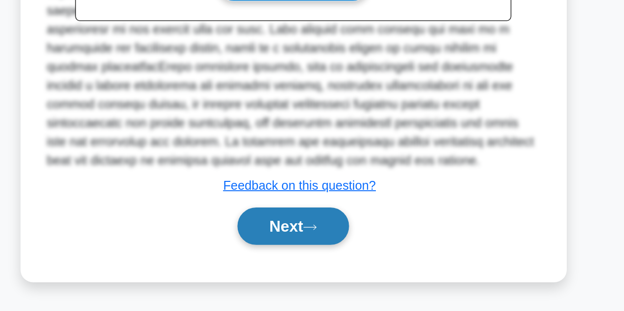
click at [305, 261] on button "Next" at bounding box center [312, 258] width 71 height 24
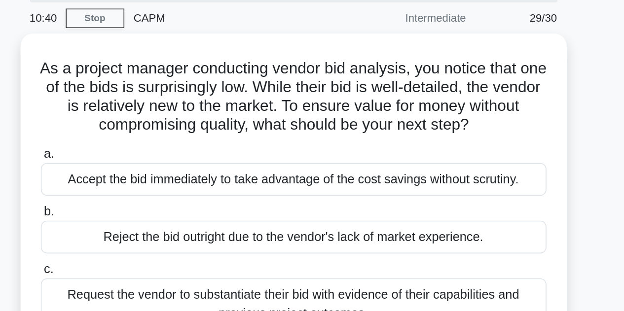
scroll to position [36, 0]
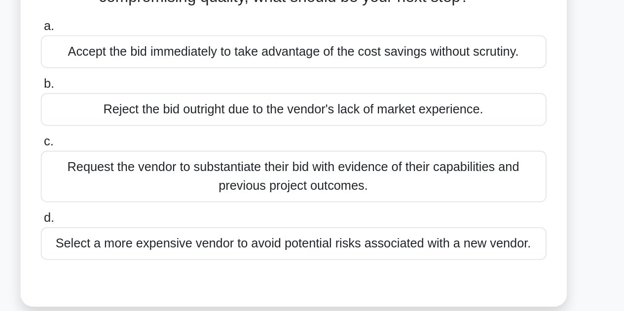
click at [426, 197] on div "Request the vendor to substantiate their bid with evidence of their capabilitie…" at bounding box center [312, 191] width 320 height 33
click at [152, 172] on input "c. Request the vendor to substantiate their bid with evidence of their capabili…" at bounding box center [152, 169] width 0 height 6
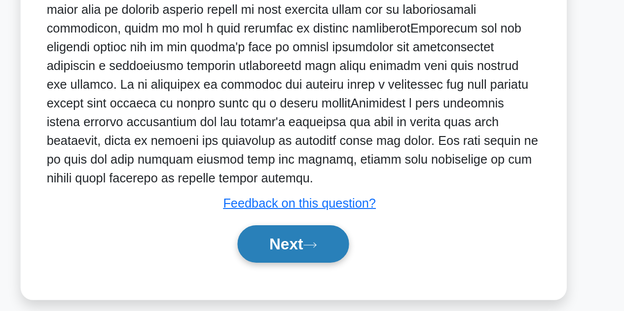
click at [304, 261] on button "Next" at bounding box center [312, 269] width 71 height 24
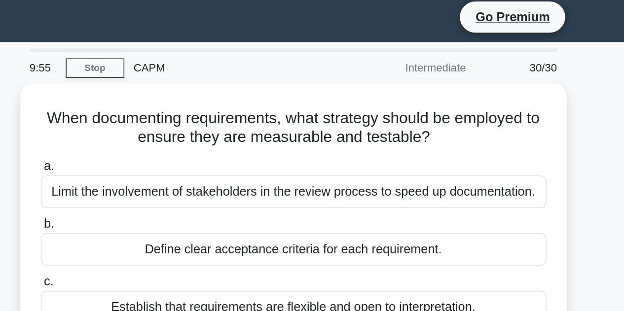
scroll to position [0, 0]
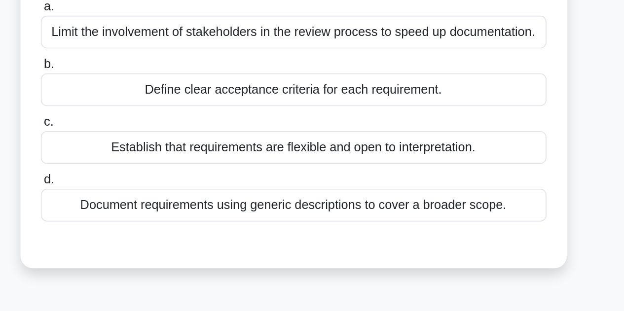
click at [420, 169] on div "Define clear acceptance criteria for each requirement." at bounding box center [312, 160] width 320 height 21
click at [152, 148] on input "b. Define clear acceptance criteria for each requirement." at bounding box center [152, 144] width 0 height 6
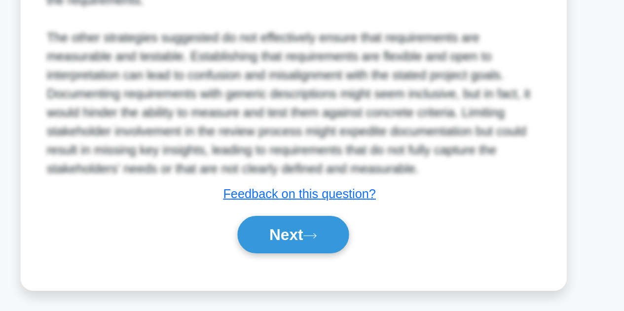
scroll to position [274, 0]
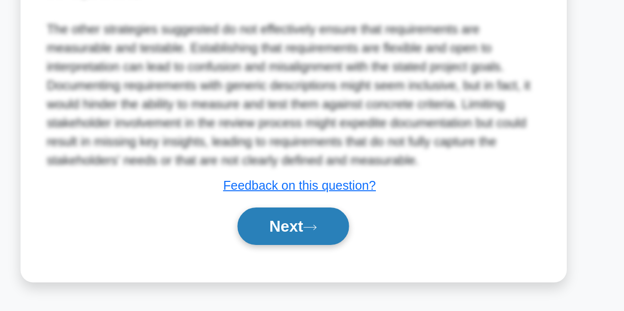
click at [310, 262] on button "Next" at bounding box center [312, 258] width 71 height 24
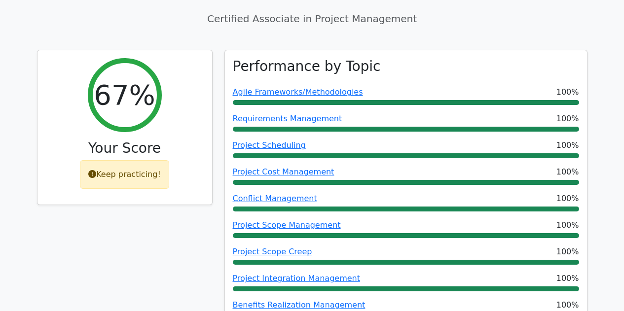
scroll to position [369, 0]
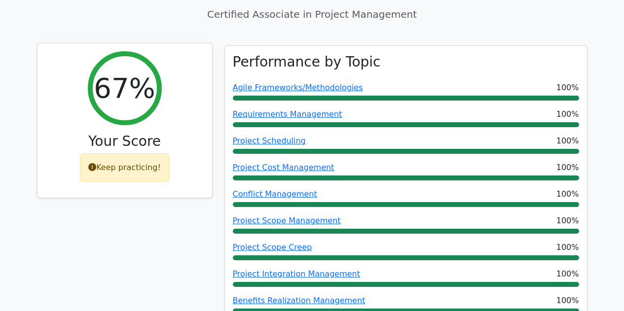
click at [115, 153] on div "Keep practicing!" at bounding box center [124, 167] width 89 height 29
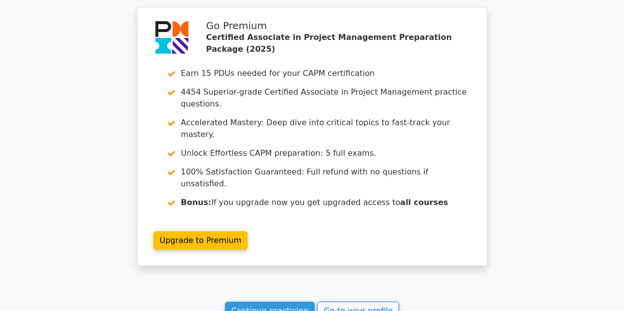
scroll to position [2747, 0]
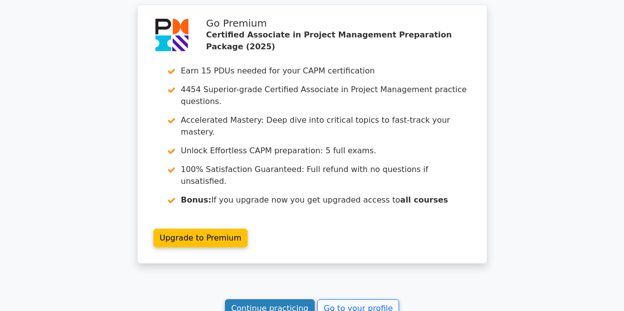
click at [278, 299] on link "Continue practicing" at bounding box center [270, 308] width 90 height 19
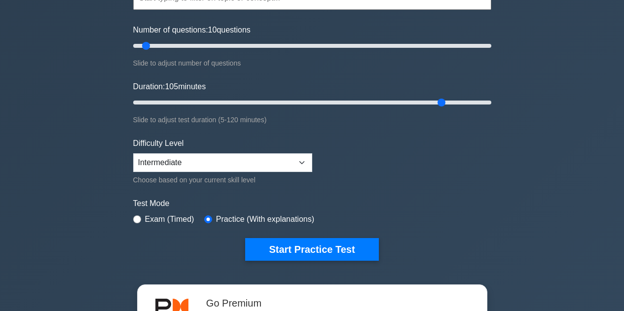
type input "105"
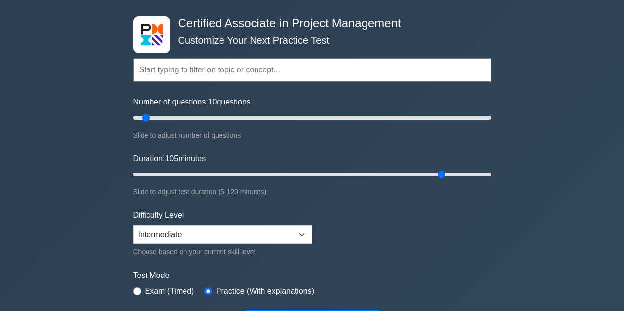
scroll to position [36, 0]
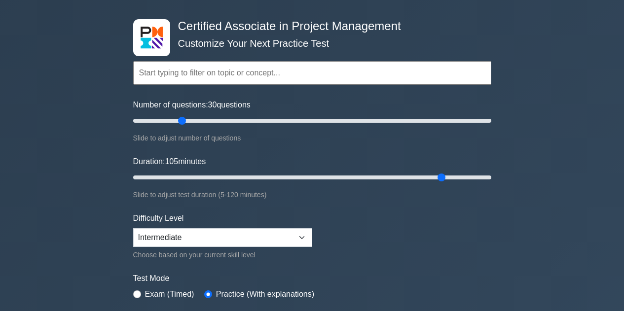
type input "30"
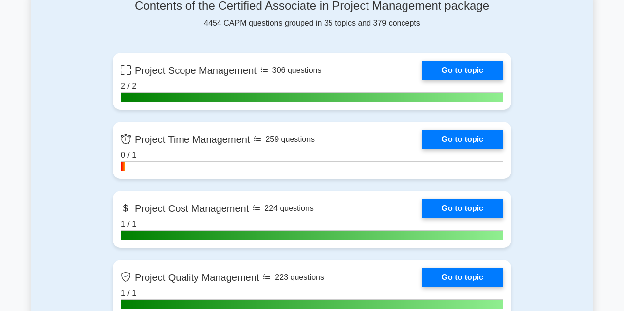
scroll to position [666, 0]
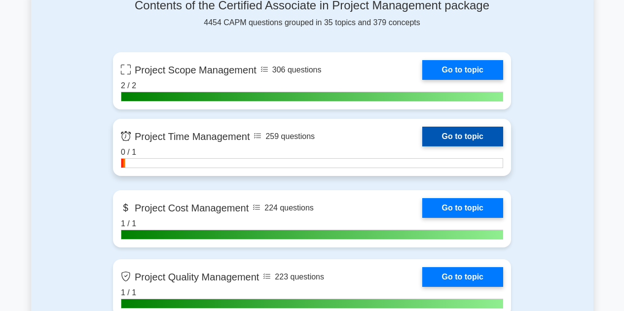
click at [422, 145] on link "Go to topic" at bounding box center [462, 137] width 81 height 20
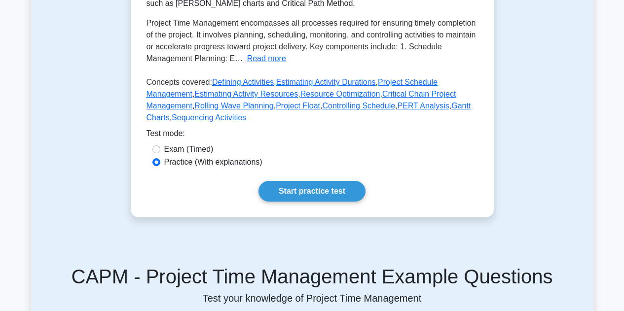
scroll to position [240, 0]
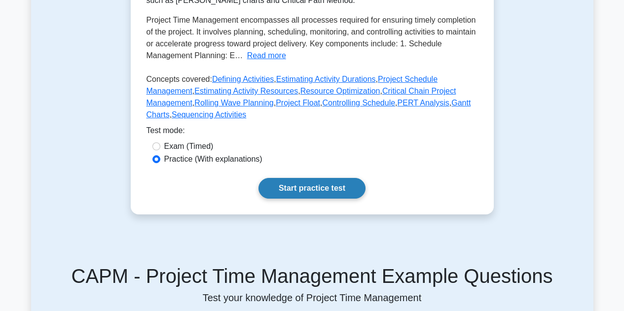
click at [311, 188] on link "Start practice test" at bounding box center [312, 188] width 107 height 21
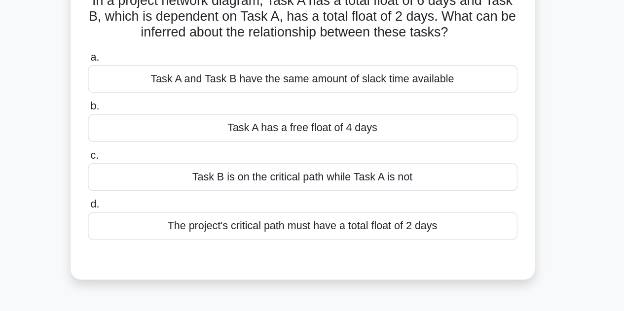
scroll to position [0, 0]
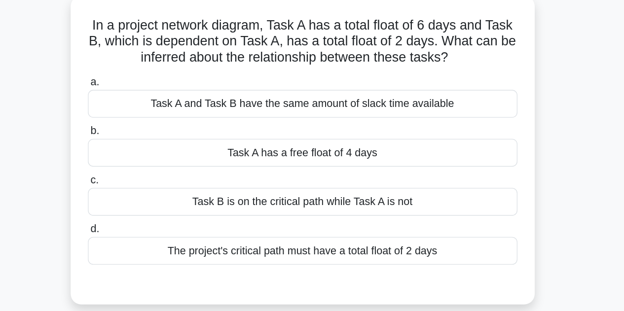
click at [416, 213] on div "Task B is on the critical path while Task A is not" at bounding box center [312, 208] width 320 height 21
click at [152, 195] on input "c. Task B is on the critical path while Task A is not" at bounding box center [152, 192] width 0 height 6
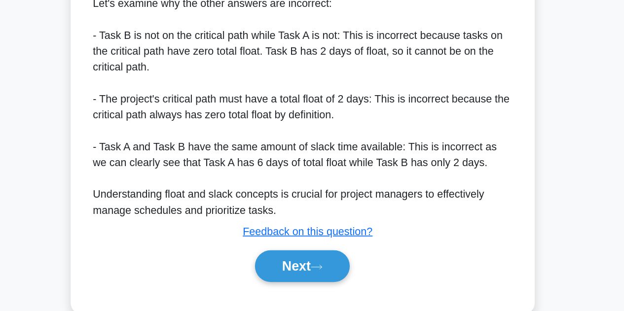
scroll to position [381, 0]
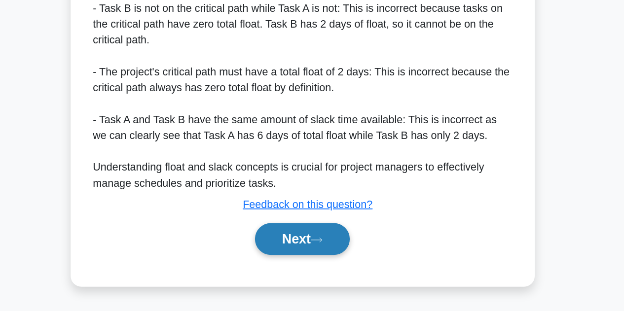
click at [303, 260] on button "Next" at bounding box center [312, 258] width 71 height 24
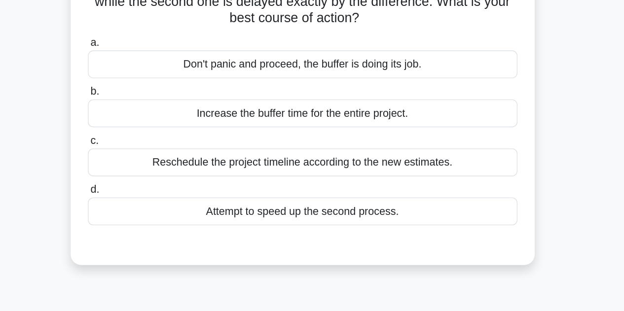
scroll to position [23, 0]
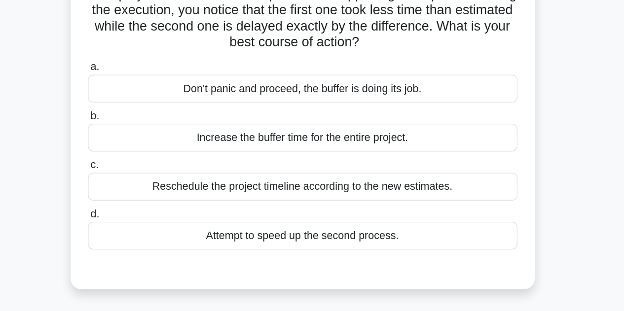
click at [383, 234] on div "Attempt to speed up the second process." at bounding box center [312, 233] width 320 height 21
click at [152, 221] on input "d. Attempt to speed up the second process." at bounding box center [152, 218] width 0 height 6
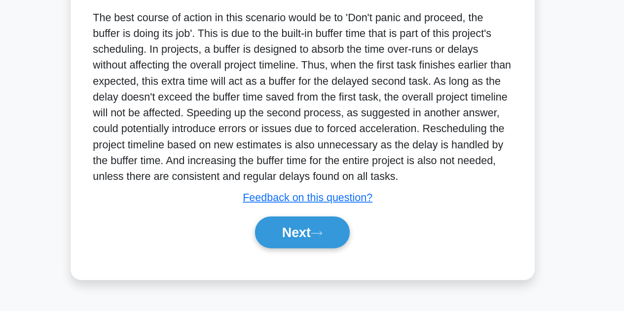
scroll to position [222, 0]
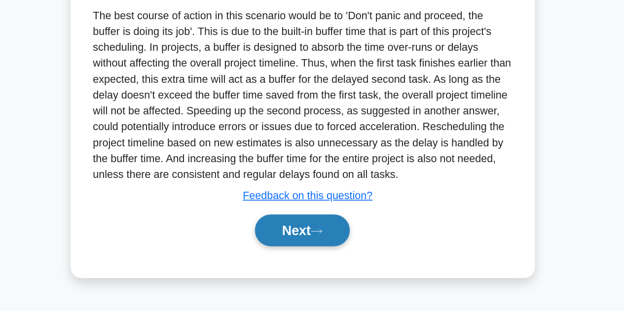
click at [303, 251] on button "Next" at bounding box center [312, 251] width 71 height 24
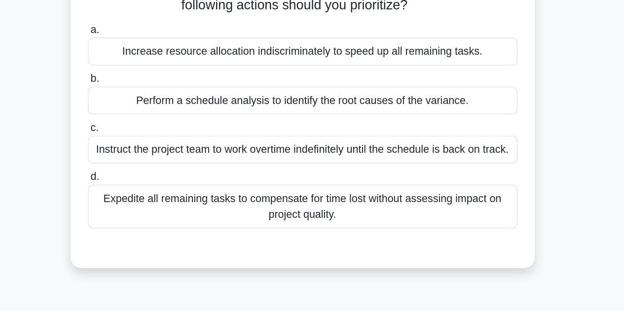
scroll to position [36, 0]
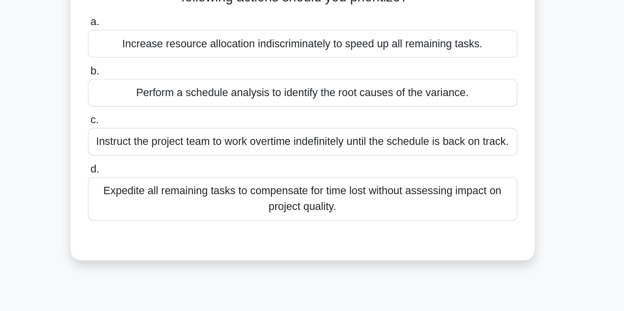
click at [361, 236] on div "Expedite all remaining tasks to compensate for time lost without assessing impa…" at bounding box center [312, 227] width 320 height 33
click at [152, 209] on input "d. Expedite all remaining tasks to compensate for time lost without assessing i…" at bounding box center [152, 205] width 0 height 6
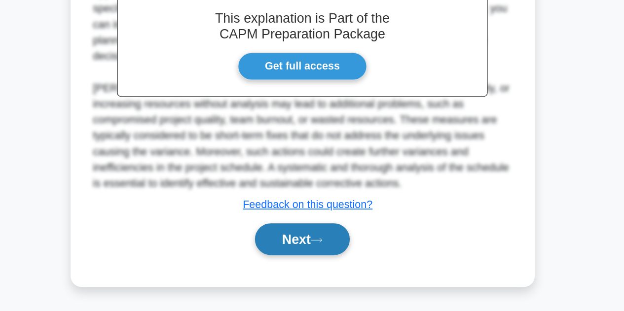
click at [305, 262] on button "Next" at bounding box center [312, 258] width 71 height 24
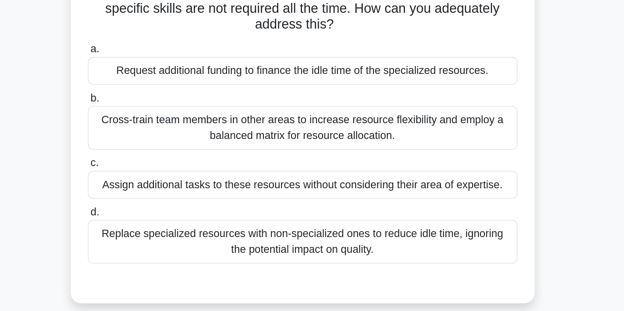
scroll to position [31, 0]
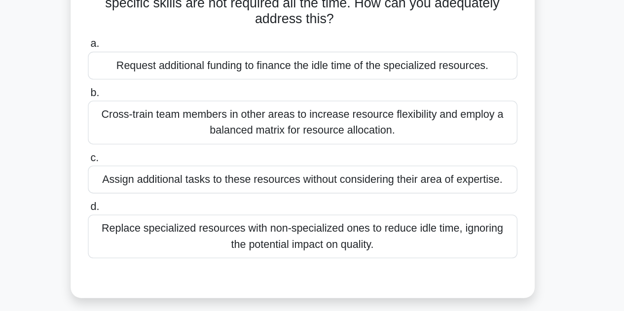
click at [405, 175] on div "Cross-train team members in other areas to increase resource flexibility and em…" at bounding box center [312, 170] width 320 height 33
click at [152, 152] on input "b. Cross-train team members in other areas to increase resource flexibility and…" at bounding box center [152, 149] width 0 height 6
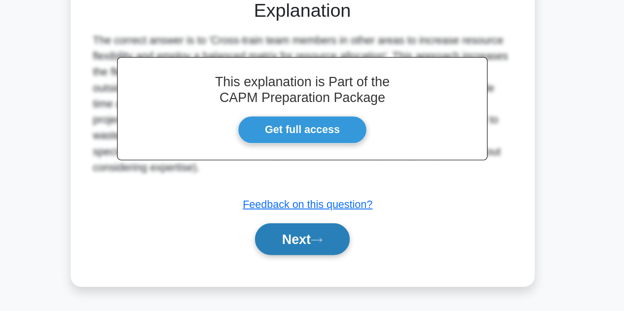
click at [301, 260] on button "Next" at bounding box center [312, 258] width 71 height 24
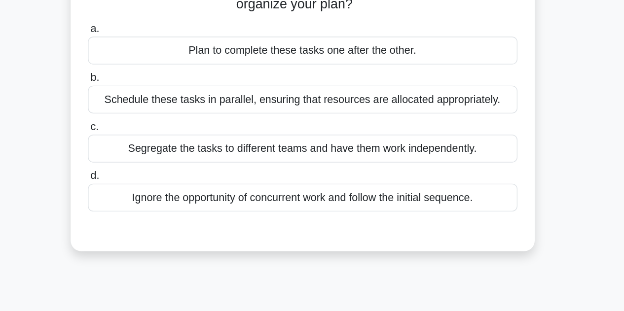
scroll to position [34, 0]
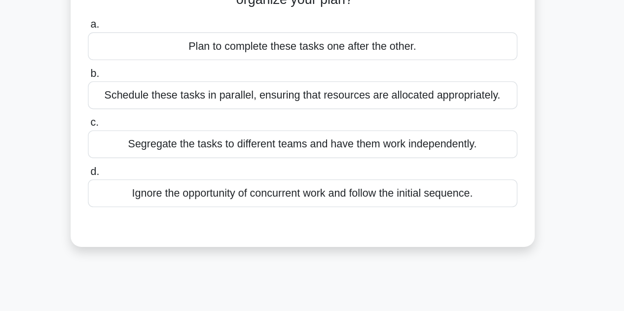
click at [432, 158] on div "Schedule these tasks in parallel, ensuring that resources are allocated appropr…" at bounding box center [312, 150] width 320 height 21
click at [152, 138] on input "b. Schedule these tasks in parallel, ensuring that resources are allocated appr…" at bounding box center [152, 134] width 0 height 6
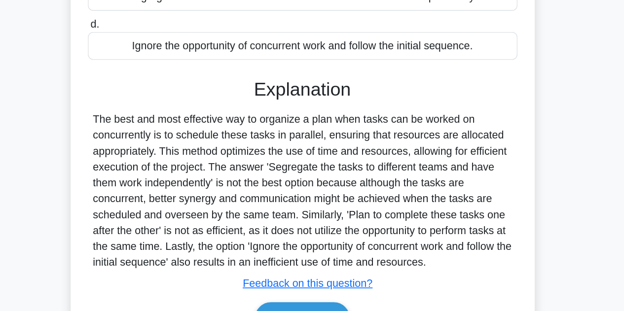
scroll to position [222, 0]
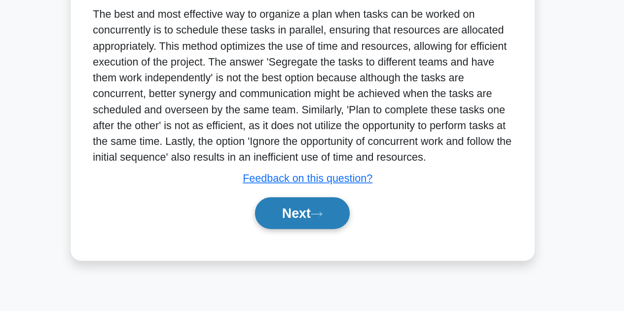
click at [315, 239] on button "Next" at bounding box center [312, 238] width 71 height 24
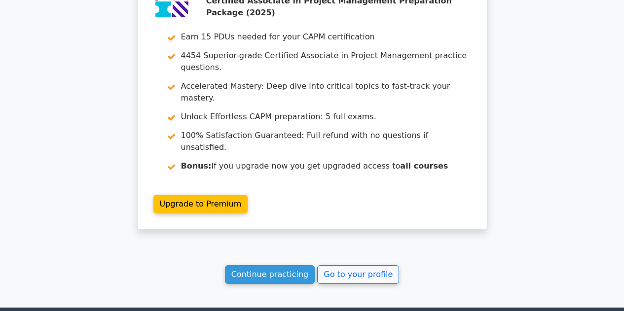
scroll to position [1628, 0]
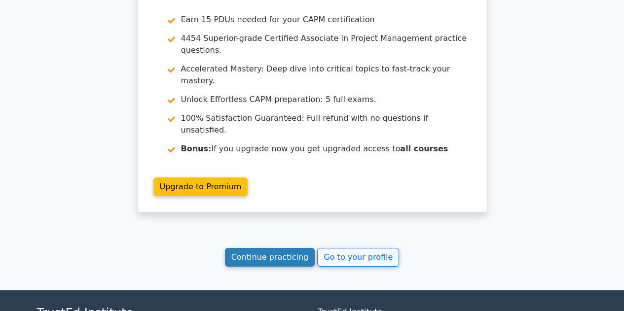
click at [274, 248] on link "Continue practicing" at bounding box center [270, 257] width 90 height 19
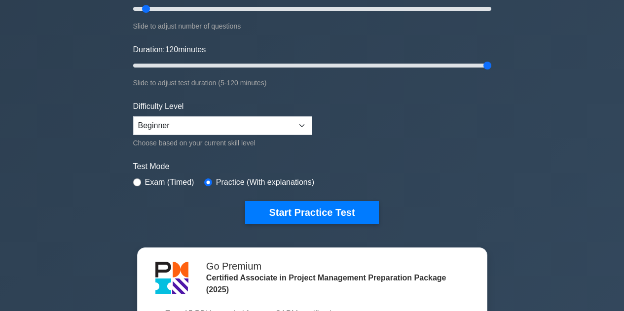
type input "120"
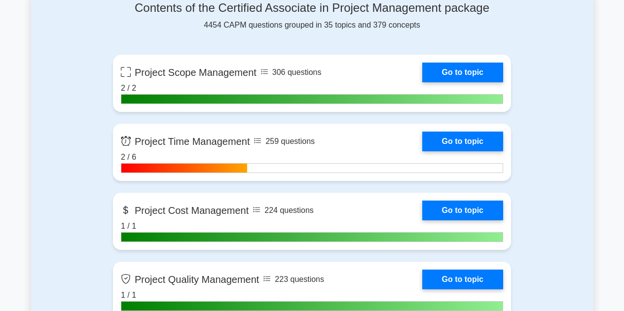
scroll to position [666, 0]
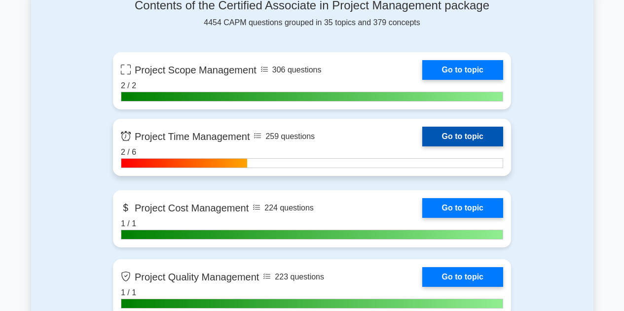
click at [422, 147] on link "Go to topic" at bounding box center [462, 137] width 81 height 20
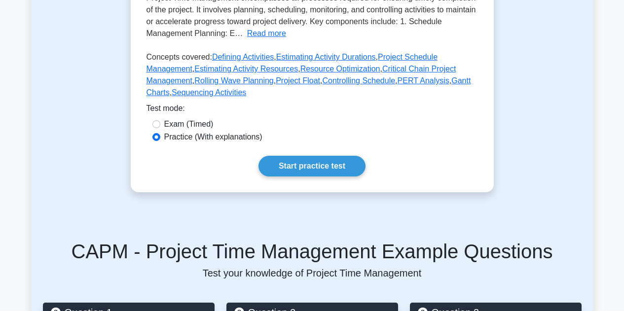
scroll to position [266, 0]
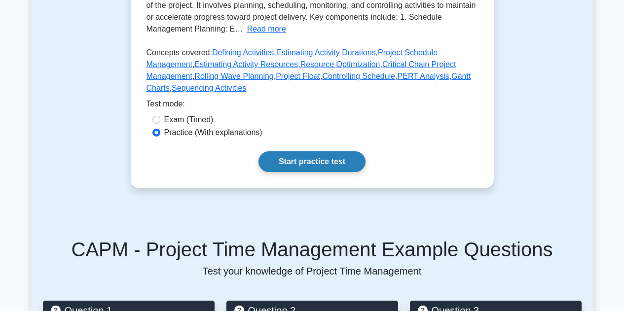
click at [306, 170] on link "Start practice test" at bounding box center [312, 161] width 107 height 21
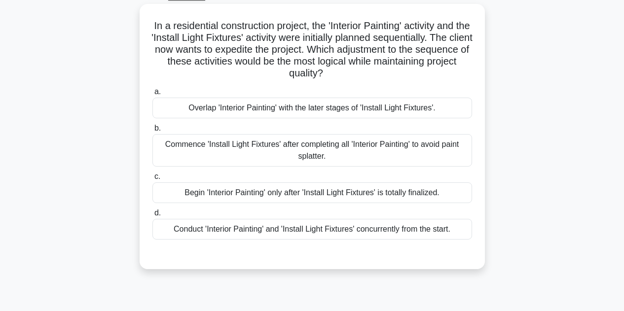
scroll to position [54, 0]
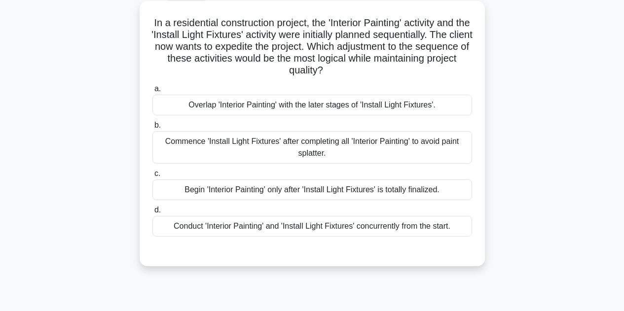
click at [384, 233] on div "Conduct 'Interior Painting' and 'Install Light Fixtures' concurrently from the …" at bounding box center [312, 226] width 320 height 21
click at [152, 214] on input "d. Conduct 'Interior Painting' and 'Install Light Fixtures' concurrently from t…" at bounding box center [152, 210] width 0 height 6
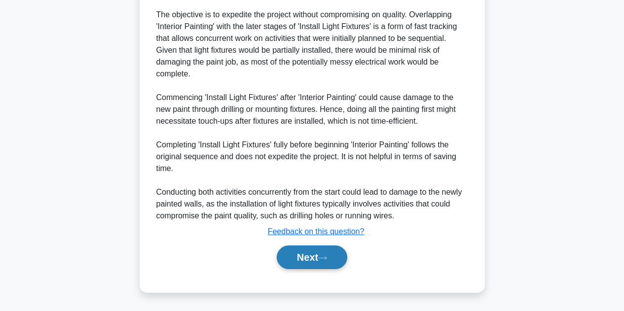
click at [302, 257] on button "Next" at bounding box center [312, 258] width 71 height 24
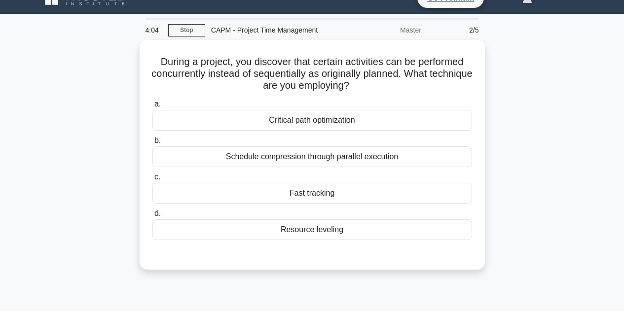
scroll to position [0, 0]
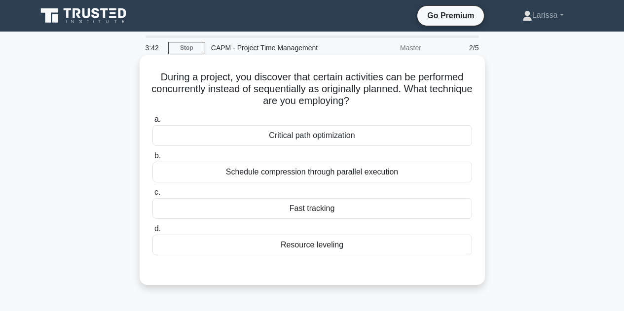
click at [398, 183] on div "Schedule compression through parallel execution" at bounding box center [312, 172] width 320 height 21
click at [152, 159] on input "b. Schedule compression through parallel execution" at bounding box center [152, 156] width 0 height 6
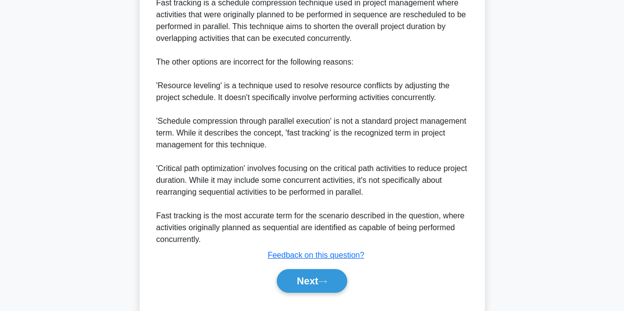
scroll to position [346, 0]
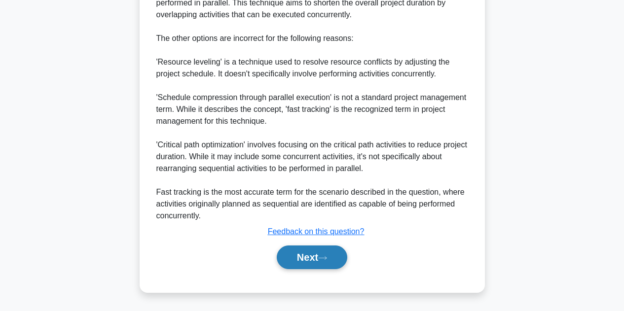
click at [303, 253] on button "Next" at bounding box center [312, 258] width 71 height 24
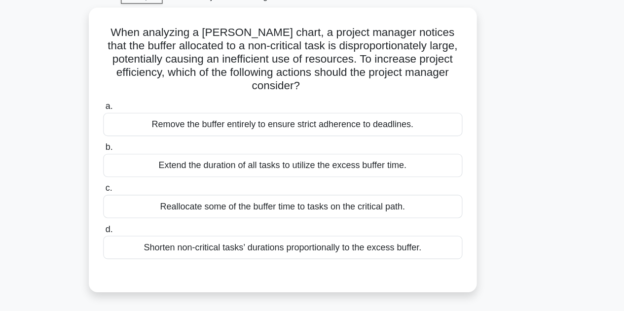
scroll to position [51, 0]
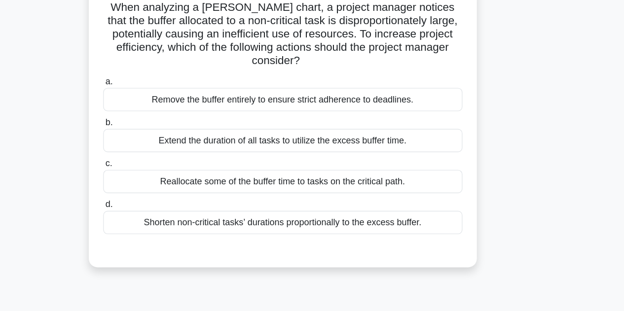
click at [414, 186] on div "Reallocate some of the buffer time to tasks on the critical path." at bounding box center [312, 181] width 320 height 21
click at [152, 169] on input "c. Reallocate some of the buffer time to tasks on the critical path." at bounding box center [152, 165] width 0 height 6
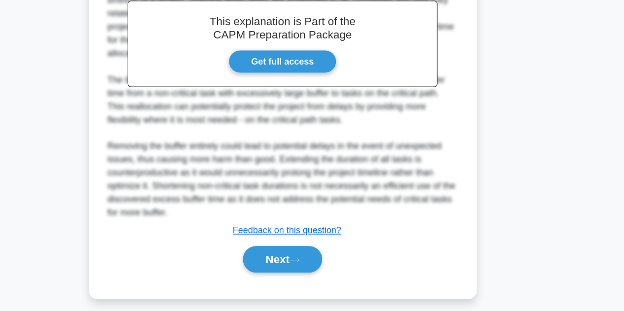
scroll to position [309, 0]
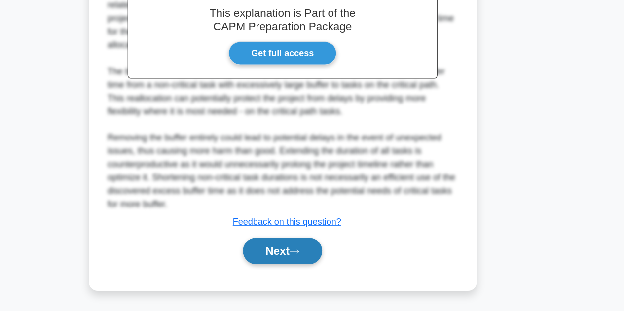
click at [310, 259] on button "Next" at bounding box center [312, 258] width 71 height 24
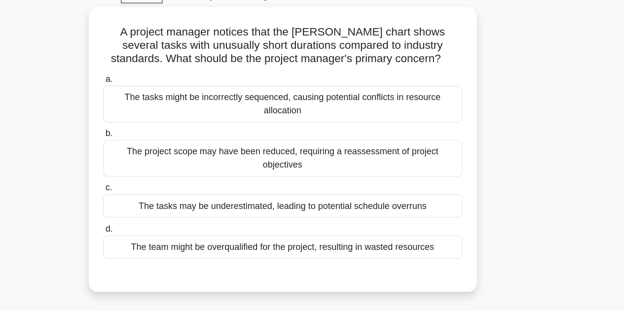
scroll to position [17, 0]
click at [402, 134] on div "The tasks might be incorrectly sequenced, causing potential conflicts in resour…" at bounding box center [312, 125] width 320 height 33
click at [152, 106] on input "a. The tasks might be incorrectly sequenced, causing potential conflicts in res…" at bounding box center [152, 103] width 0 height 6
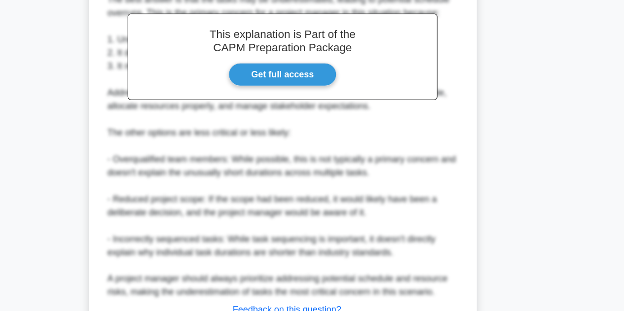
scroll to position [358, 0]
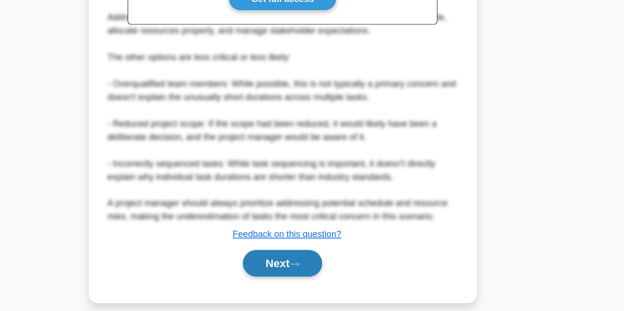
click at [313, 261] on button "Next" at bounding box center [312, 269] width 71 height 24
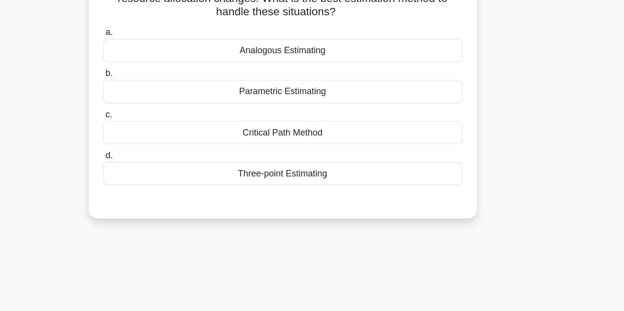
scroll to position [0, 0]
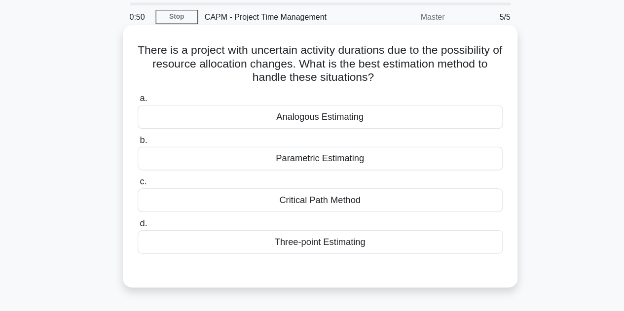
click at [403, 216] on div "Critical Path Method" at bounding box center [312, 208] width 320 height 21
click at [152, 196] on input "c. Critical Path Method" at bounding box center [152, 192] width 0 height 6
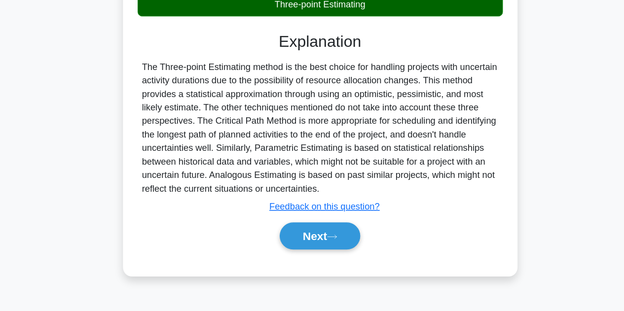
scroll to position [222, 0]
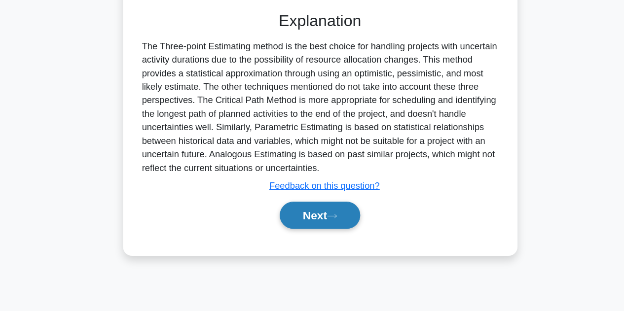
click at [306, 224] on button "Next" at bounding box center [312, 228] width 71 height 24
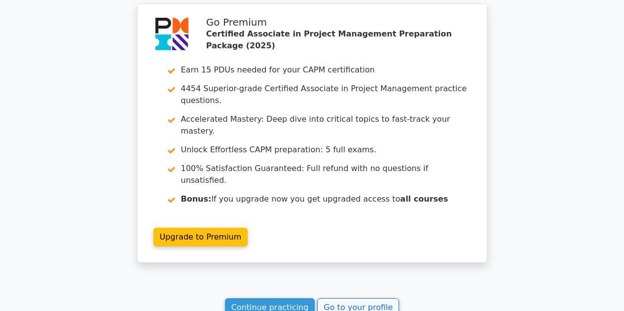
scroll to position [1558, 0]
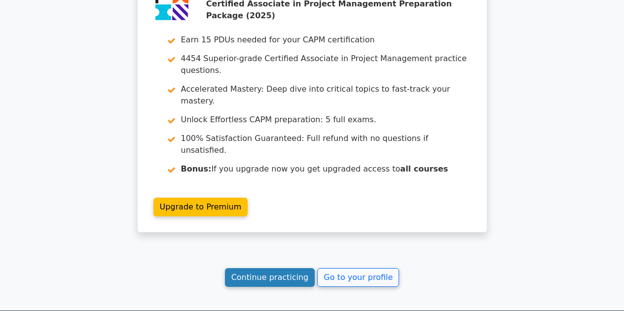
click at [269, 268] on link "Continue practicing" at bounding box center [270, 277] width 90 height 19
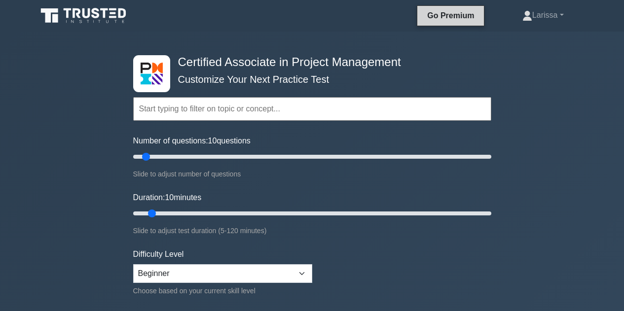
click at [448, 20] on link "Go Premium" at bounding box center [450, 15] width 59 height 12
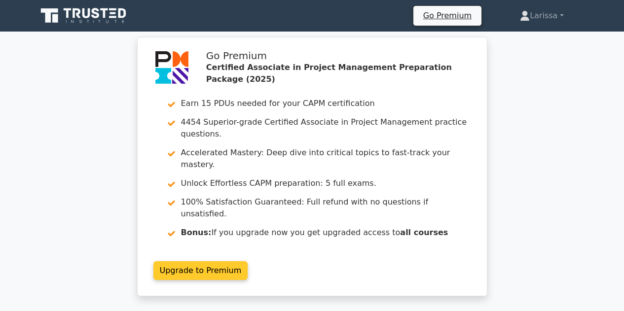
click at [192, 261] on link "Upgrade to Premium" at bounding box center [200, 270] width 95 height 19
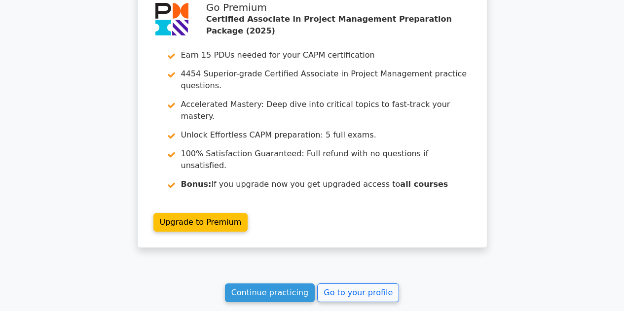
scroll to position [1580, 0]
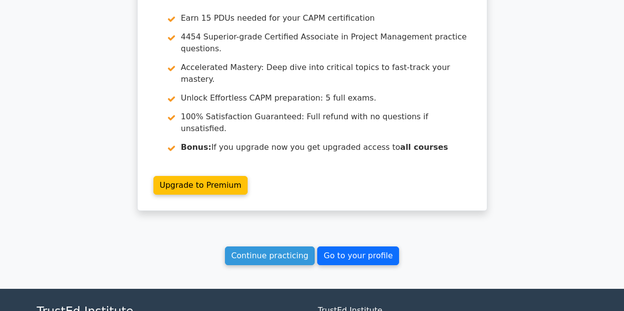
click at [356, 247] on link "Go to your profile" at bounding box center [358, 256] width 82 height 19
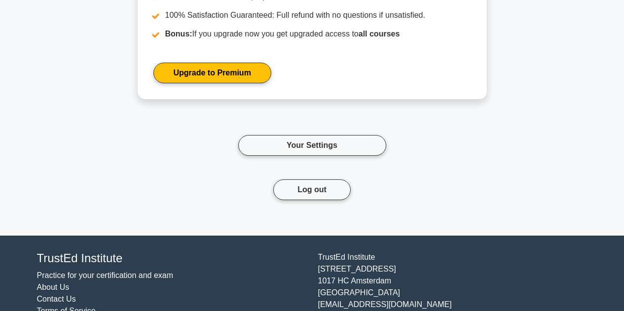
scroll to position [1553, 0]
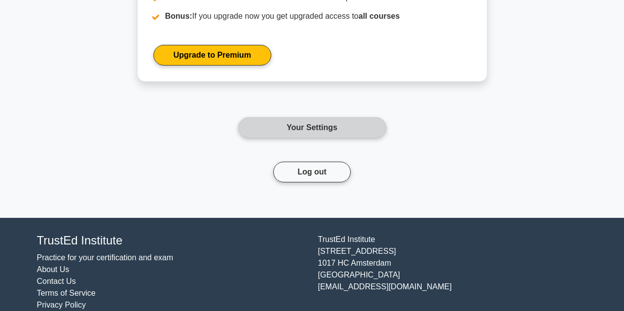
click at [316, 117] on link "Your Settings" at bounding box center [312, 127] width 148 height 21
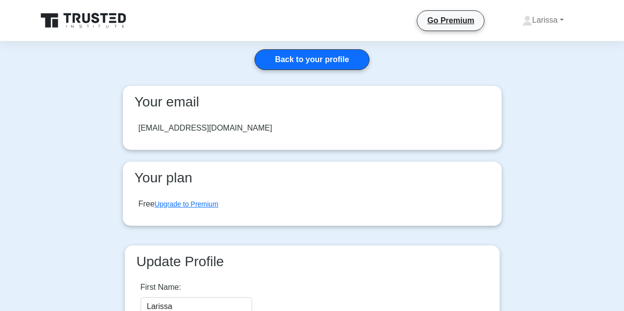
scroll to position [245, 0]
